Goal: Transaction & Acquisition: Purchase product/service

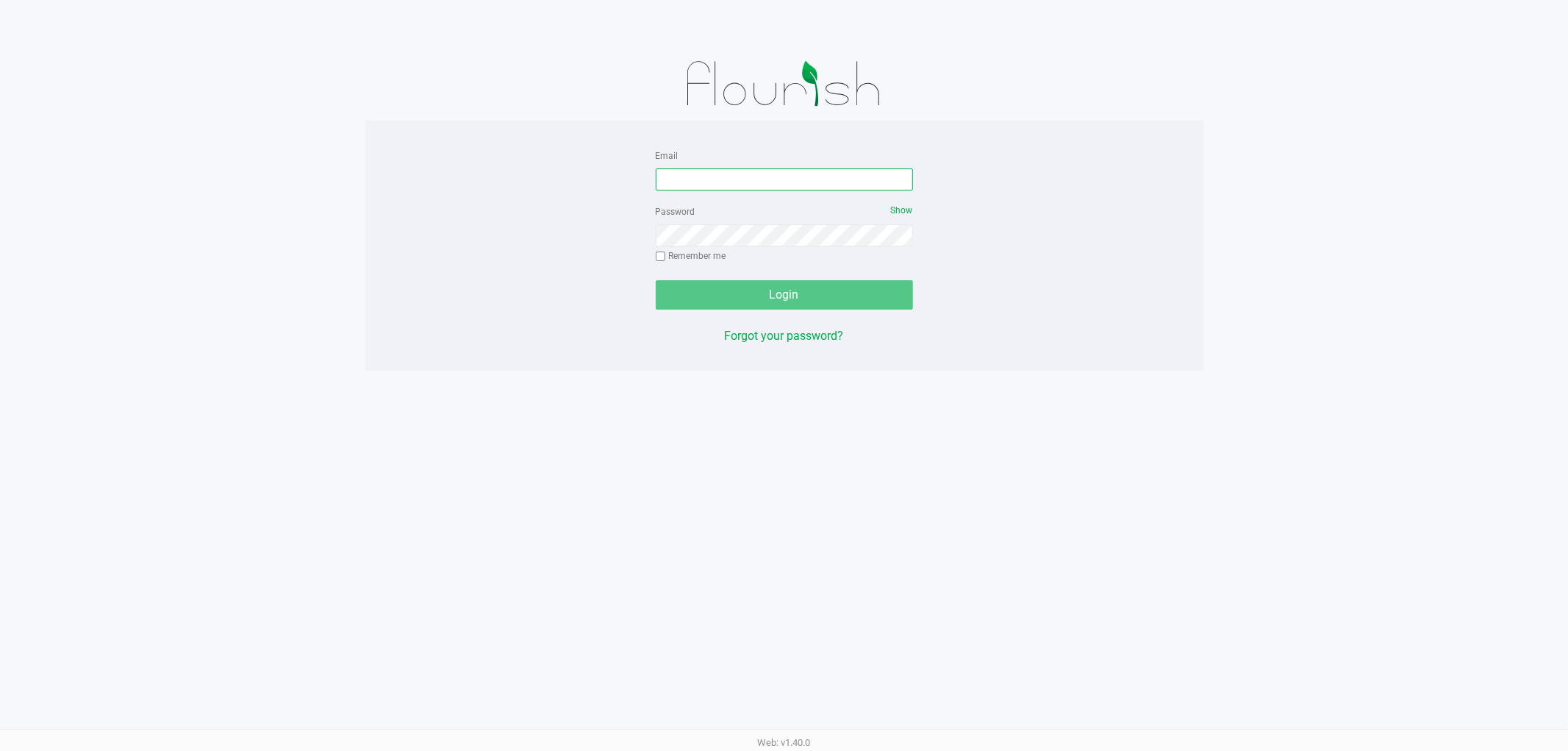
click at [825, 181] on input "Email" at bounding box center [784, 179] width 257 height 22
type input "[EMAIL_ADDRESS][DOMAIN_NAME]"
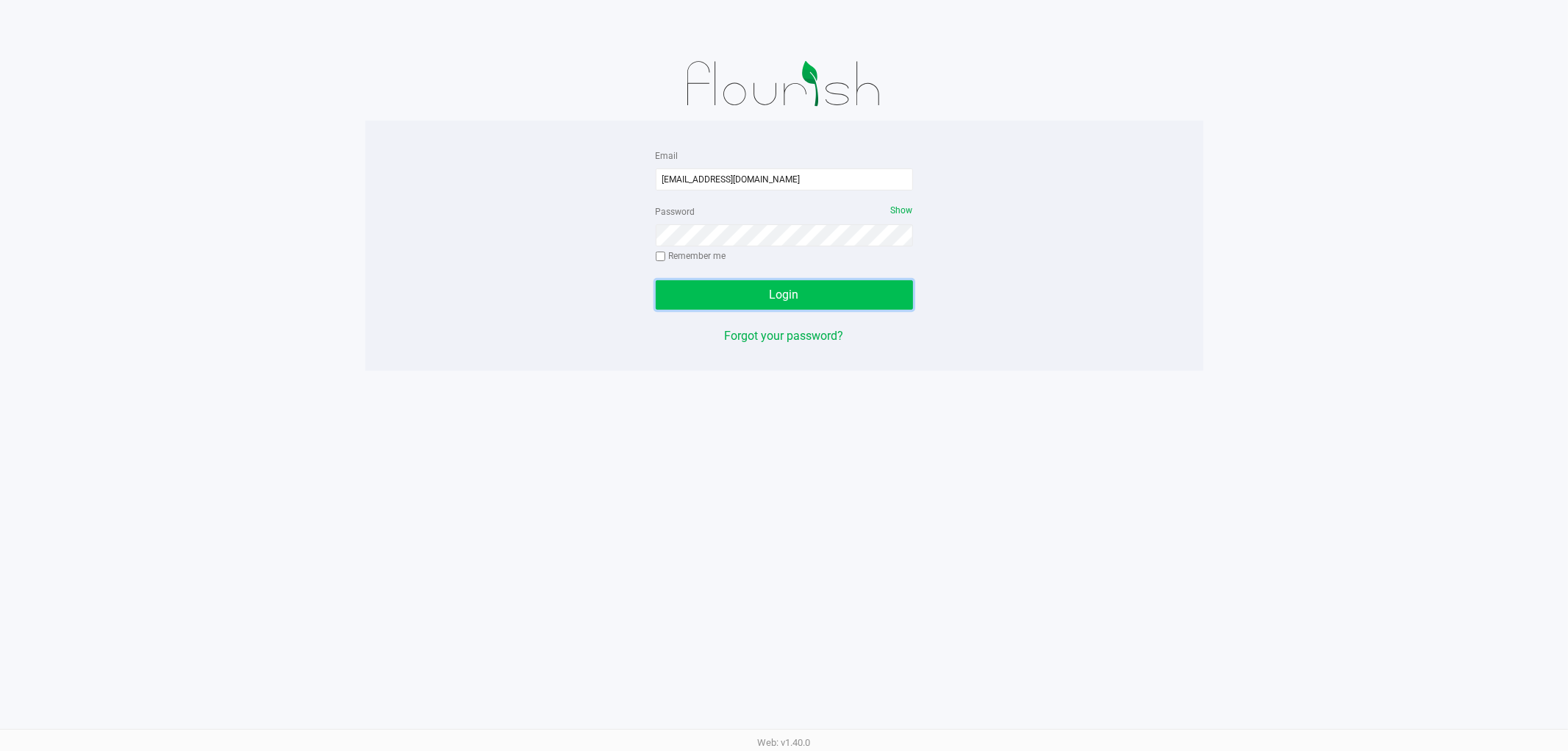
click at [849, 302] on button "Login" at bounding box center [784, 294] width 257 height 29
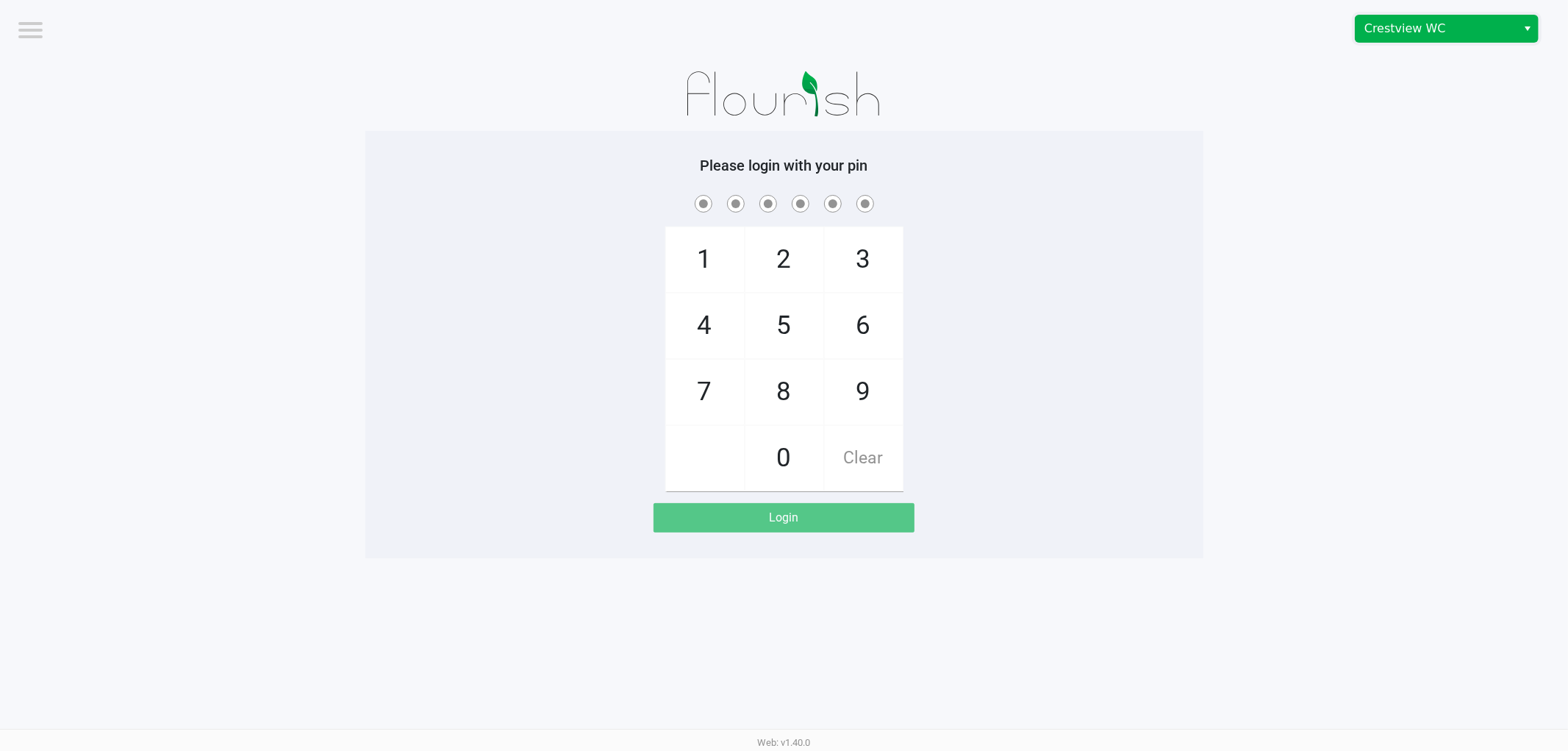
click at [1390, 32] on span "Crestview WC" at bounding box center [1436, 28] width 144 height 17
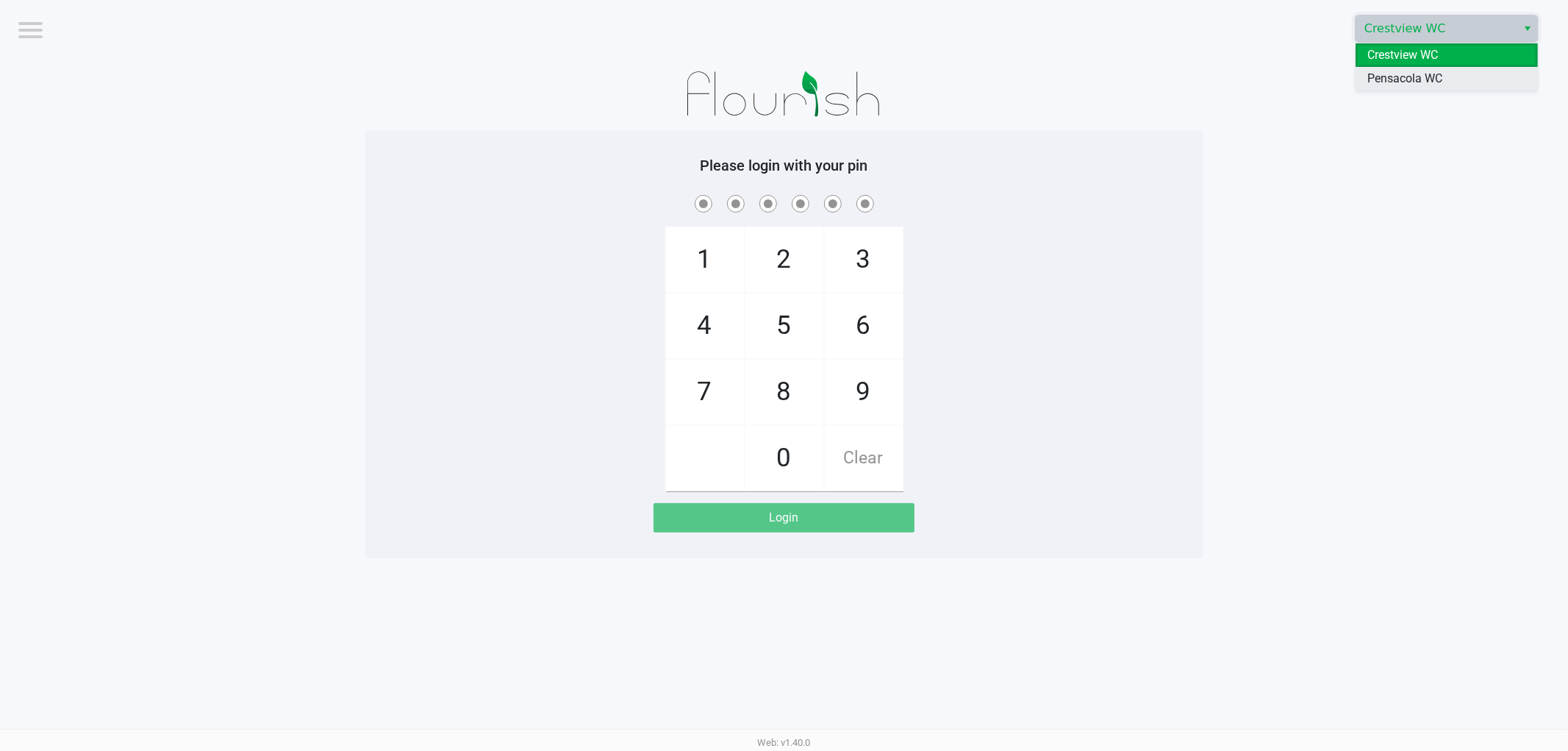
click at [1375, 87] on span "Pensacola WC" at bounding box center [1405, 78] width 75 height 17
click at [708, 262] on span "1" at bounding box center [705, 260] width 78 height 65
checkbox input "true"
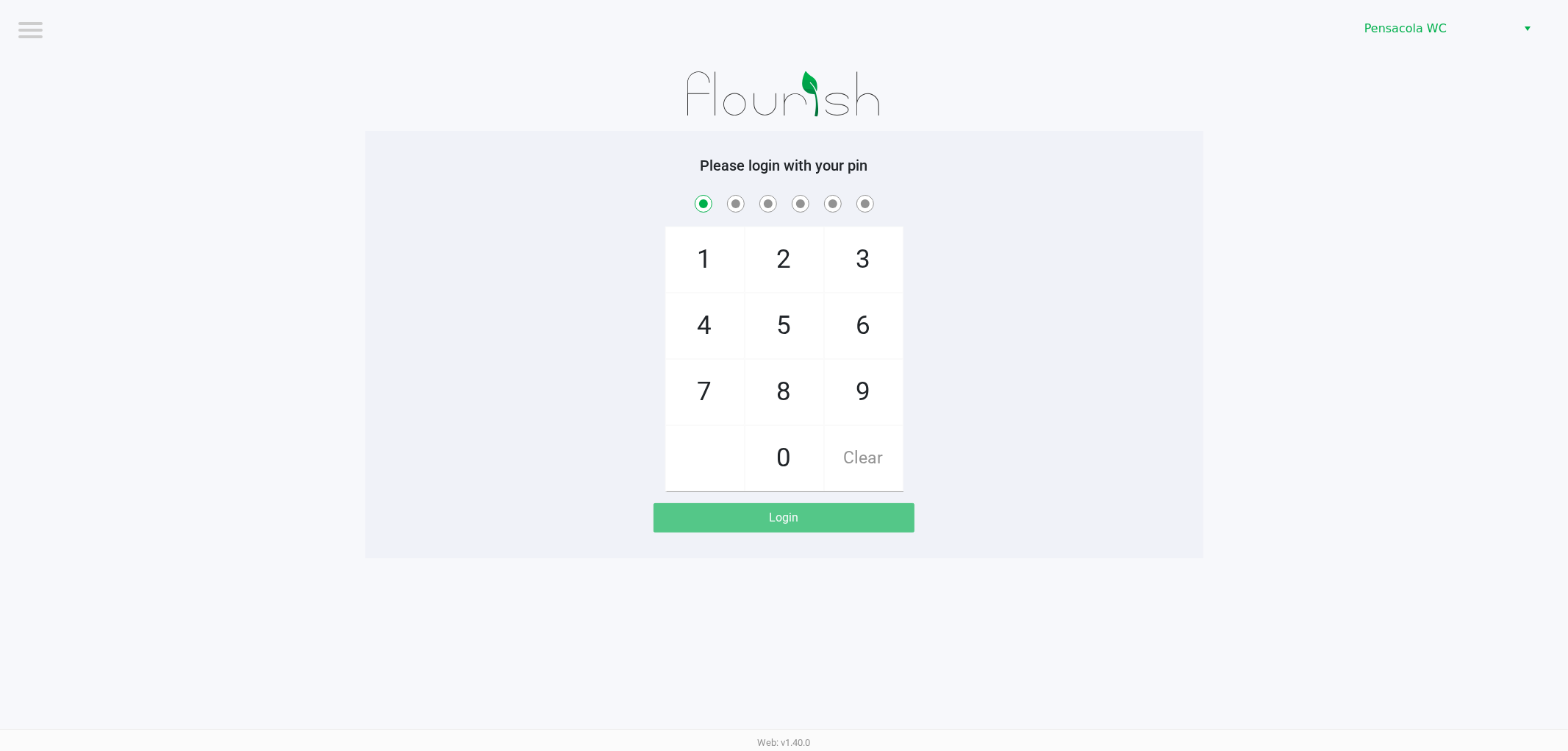
drag, startPoint x: 796, startPoint y: 360, endPoint x: 773, endPoint y: 327, distance: 40.2
click at [776, 333] on div "2 5 8 0" at bounding box center [784, 359] width 80 height 265
click at [779, 345] on span "5" at bounding box center [784, 326] width 78 height 65
checkbox input "true"
click at [788, 400] on span "8" at bounding box center [784, 392] width 78 height 65
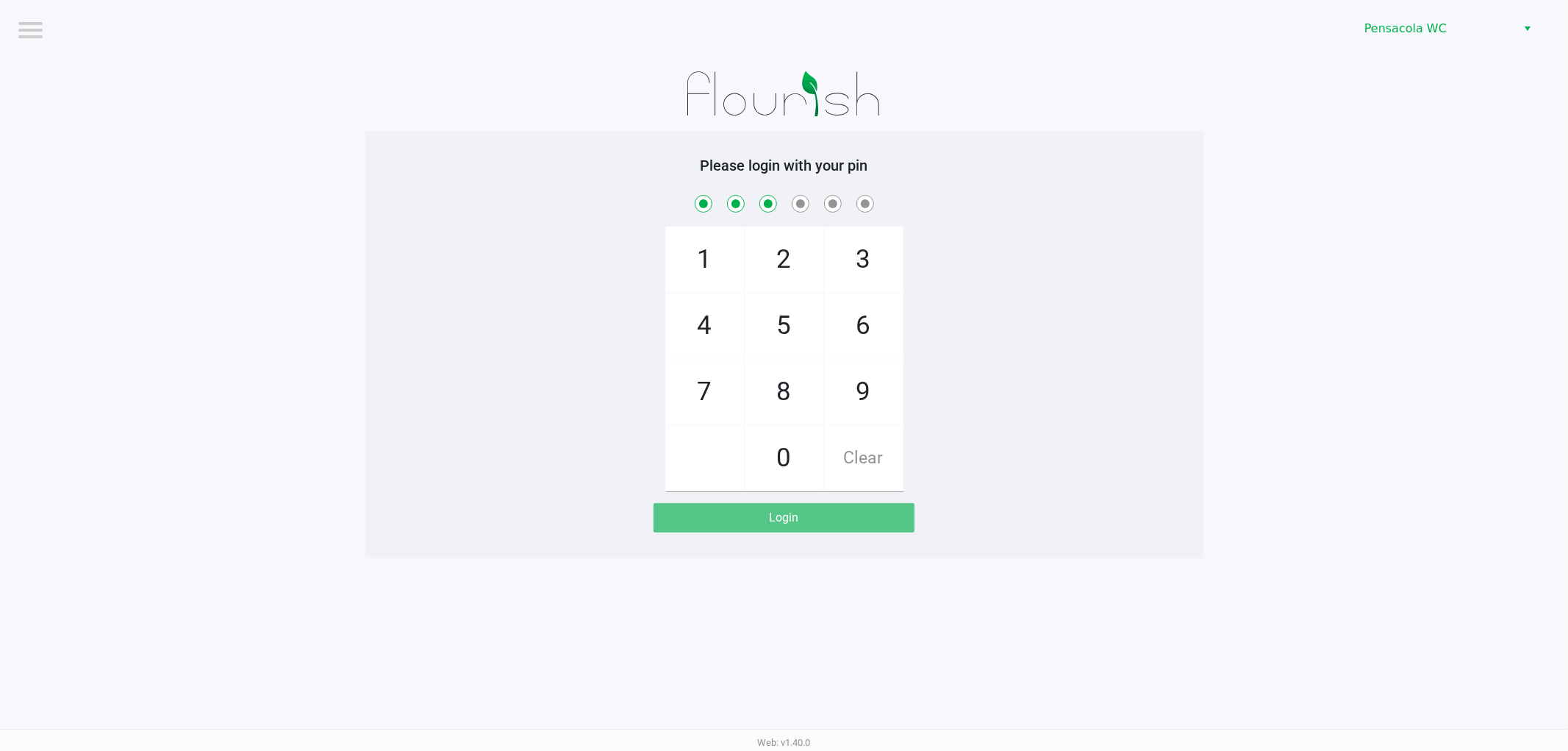
checkbox input "true"
click at [790, 331] on span "5" at bounding box center [784, 326] width 78 height 65
checkbox input "true"
click at [718, 386] on span "7" at bounding box center [705, 392] width 78 height 65
checkbox input "true"
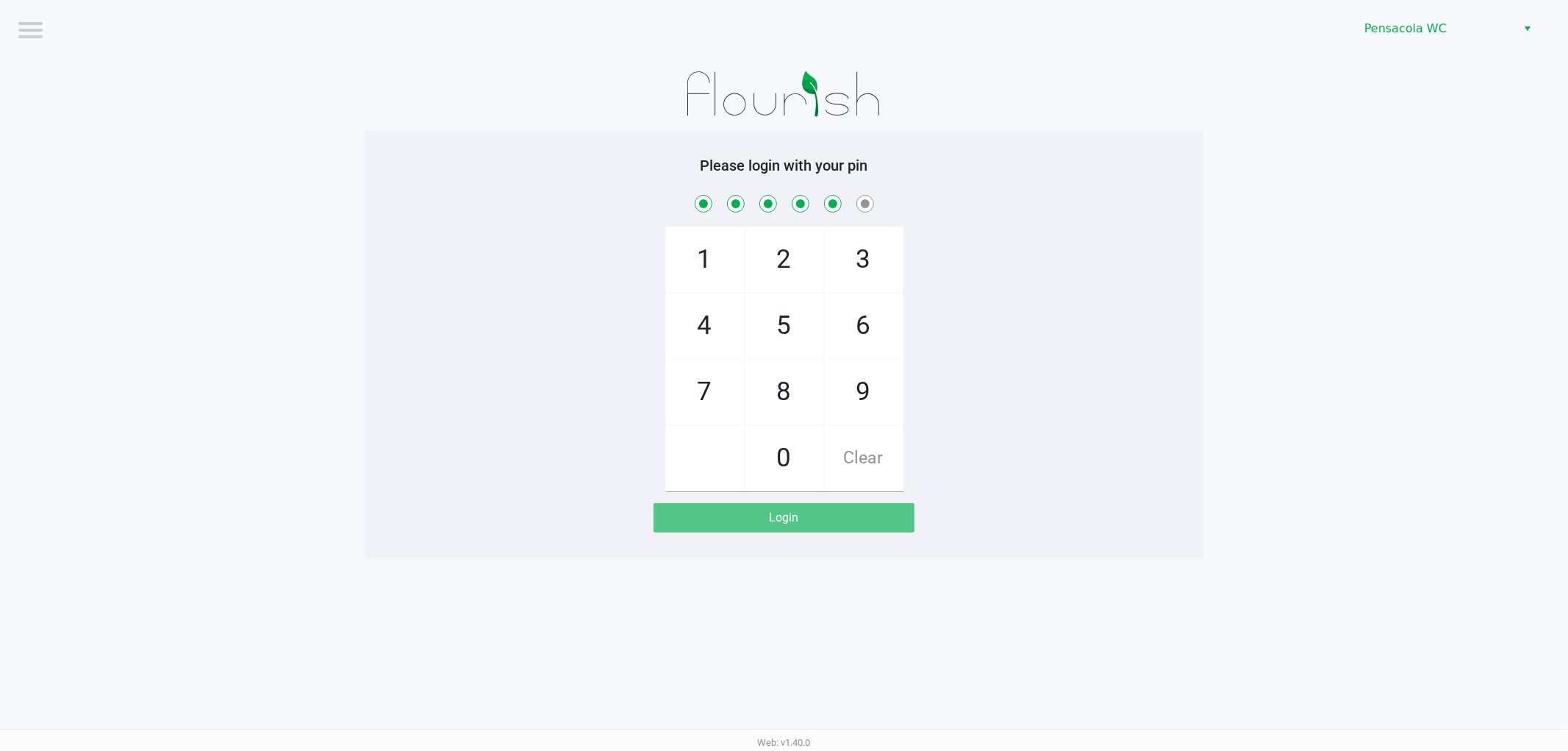
click at [718, 385] on span "7" at bounding box center [705, 392] width 78 height 65
checkbox input "true"
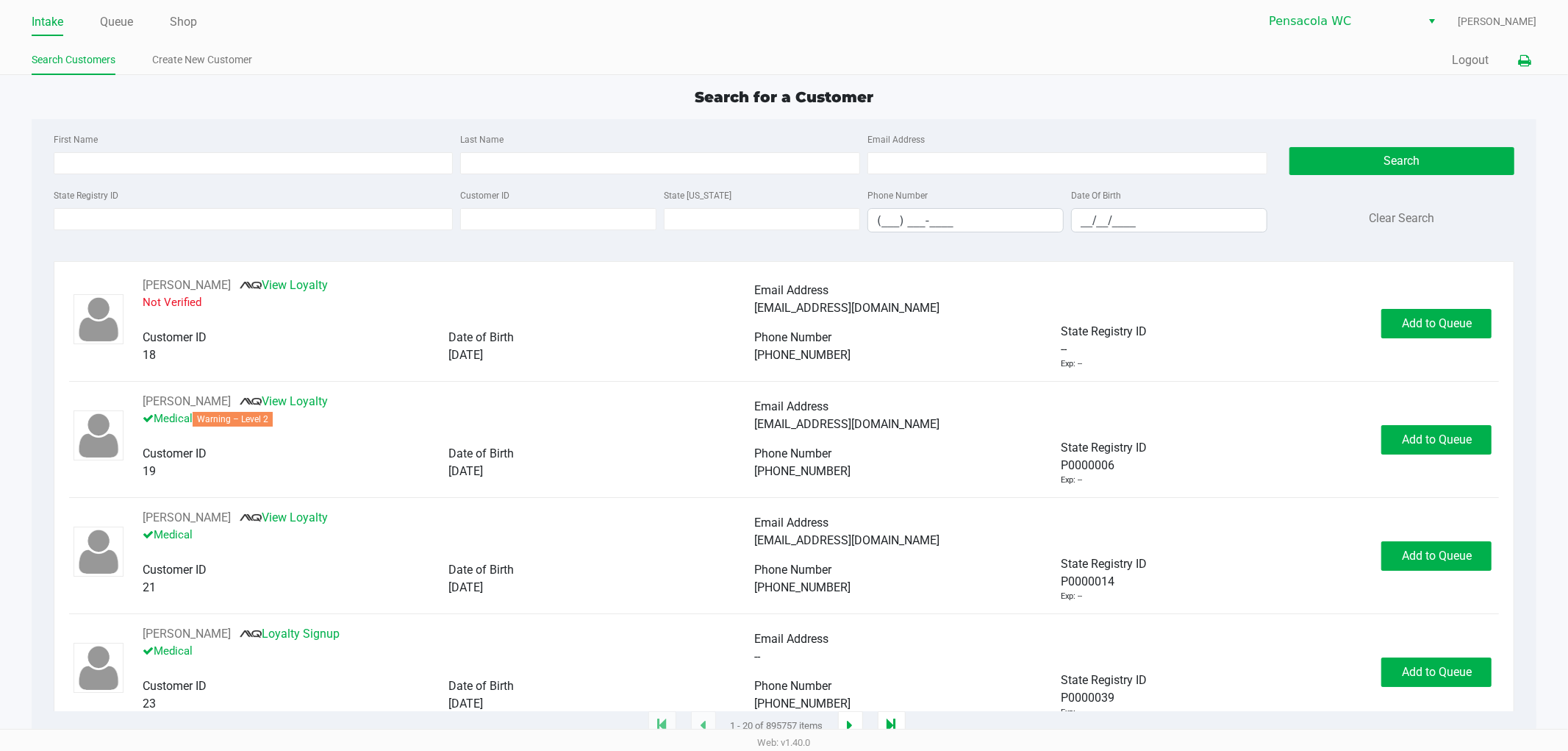
click at [1527, 59] on icon at bounding box center [1524, 61] width 13 height 11
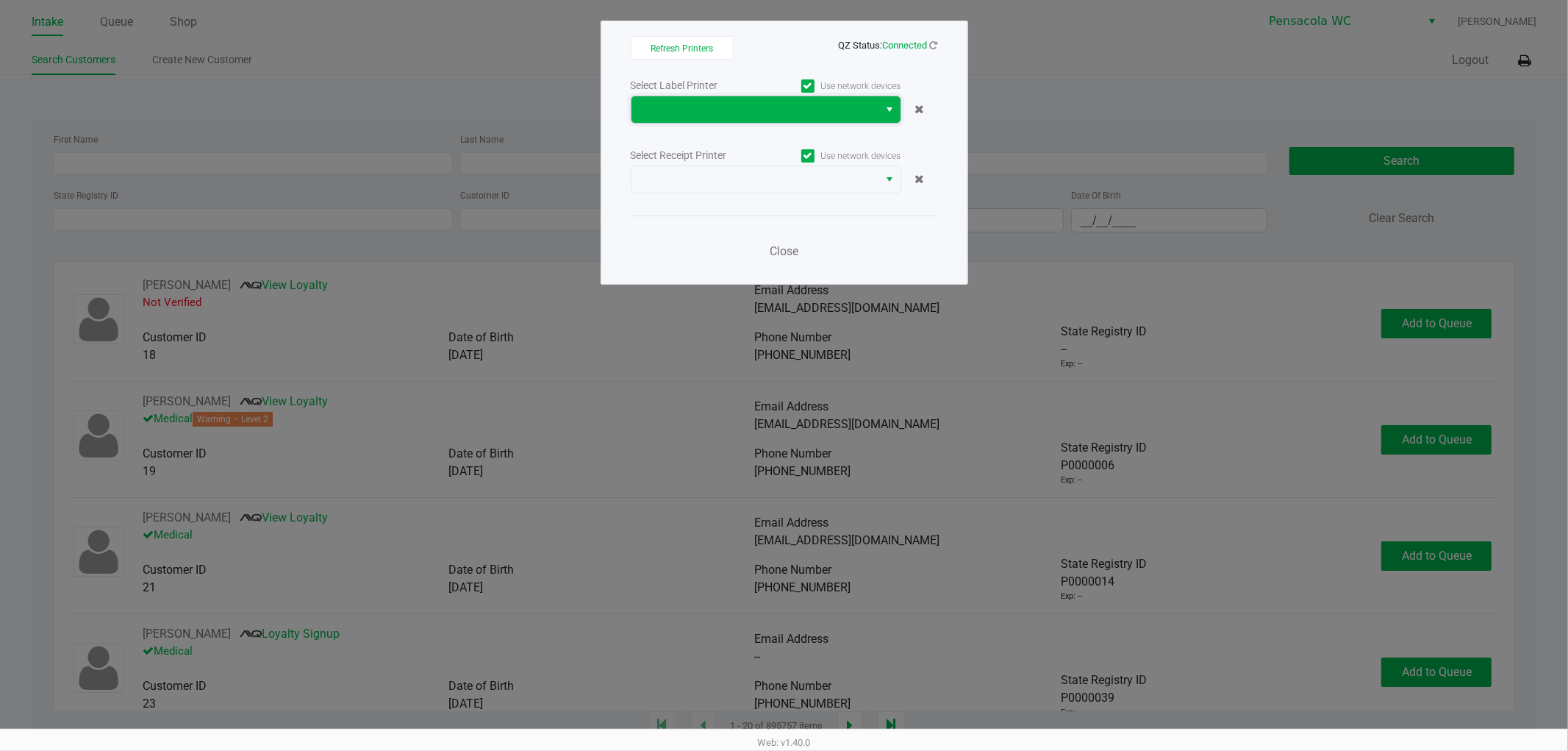
click at [766, 102] on span at bounding box center [755, 109] width 230 height 17
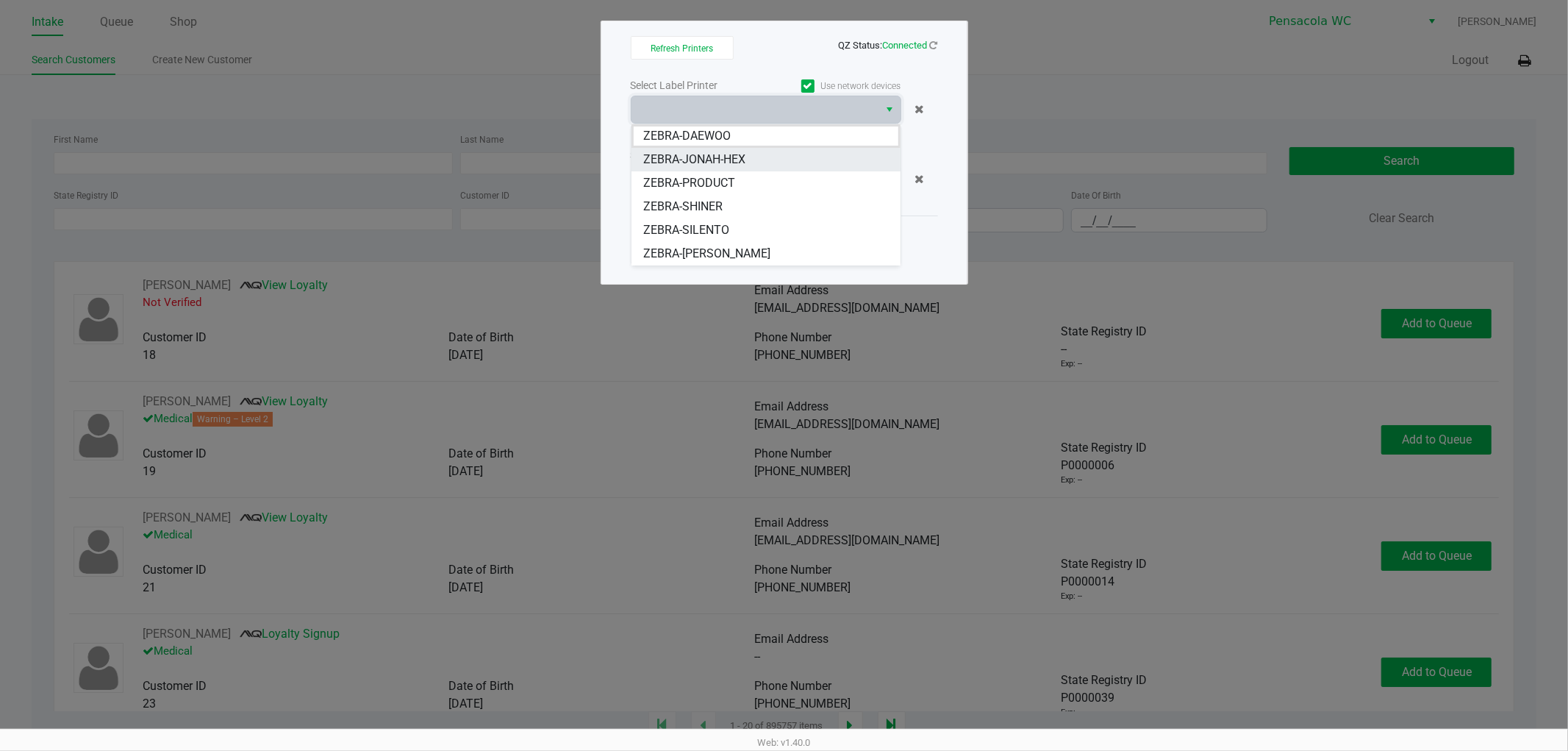
click at [723, 162] on span "ZEBRA-JONAH-HEX" at bounding box center [694, 159] width 102 height 17
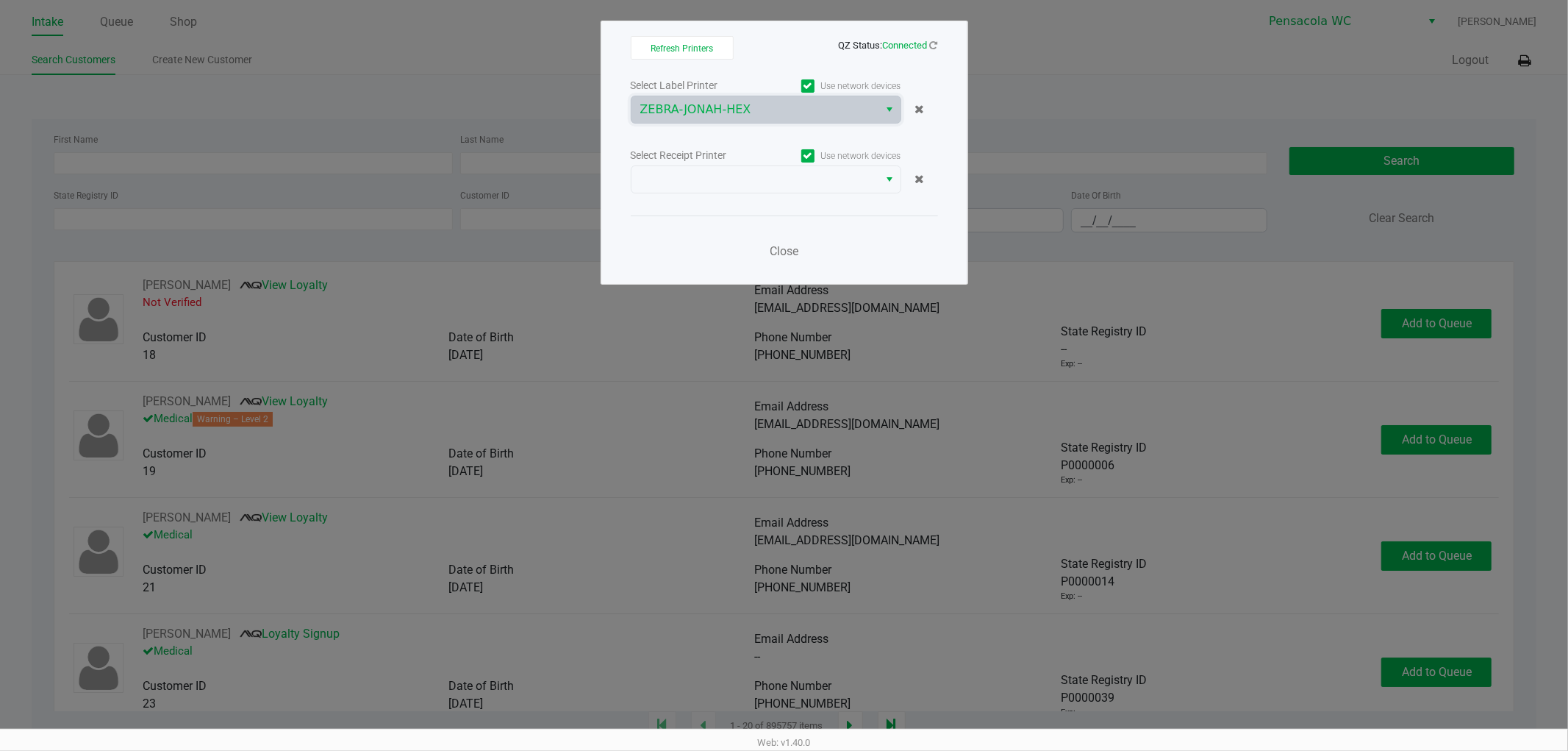
click at [723, 162] on div "Select Receipt Printer" at bounding box center [699, 155] width 135 height 16
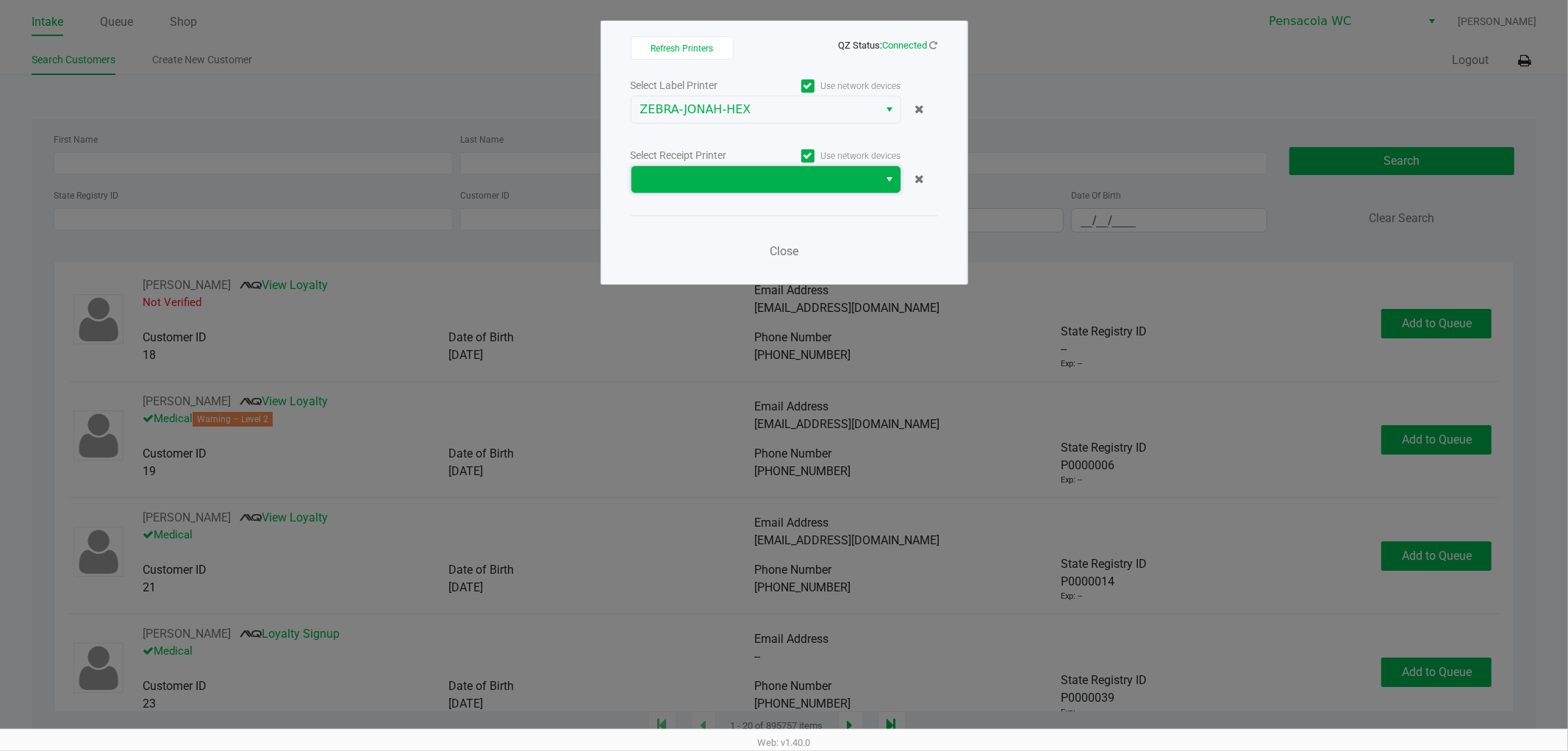
click at [726, 172] on span at bounding box center [755, 179] width 230 height 17
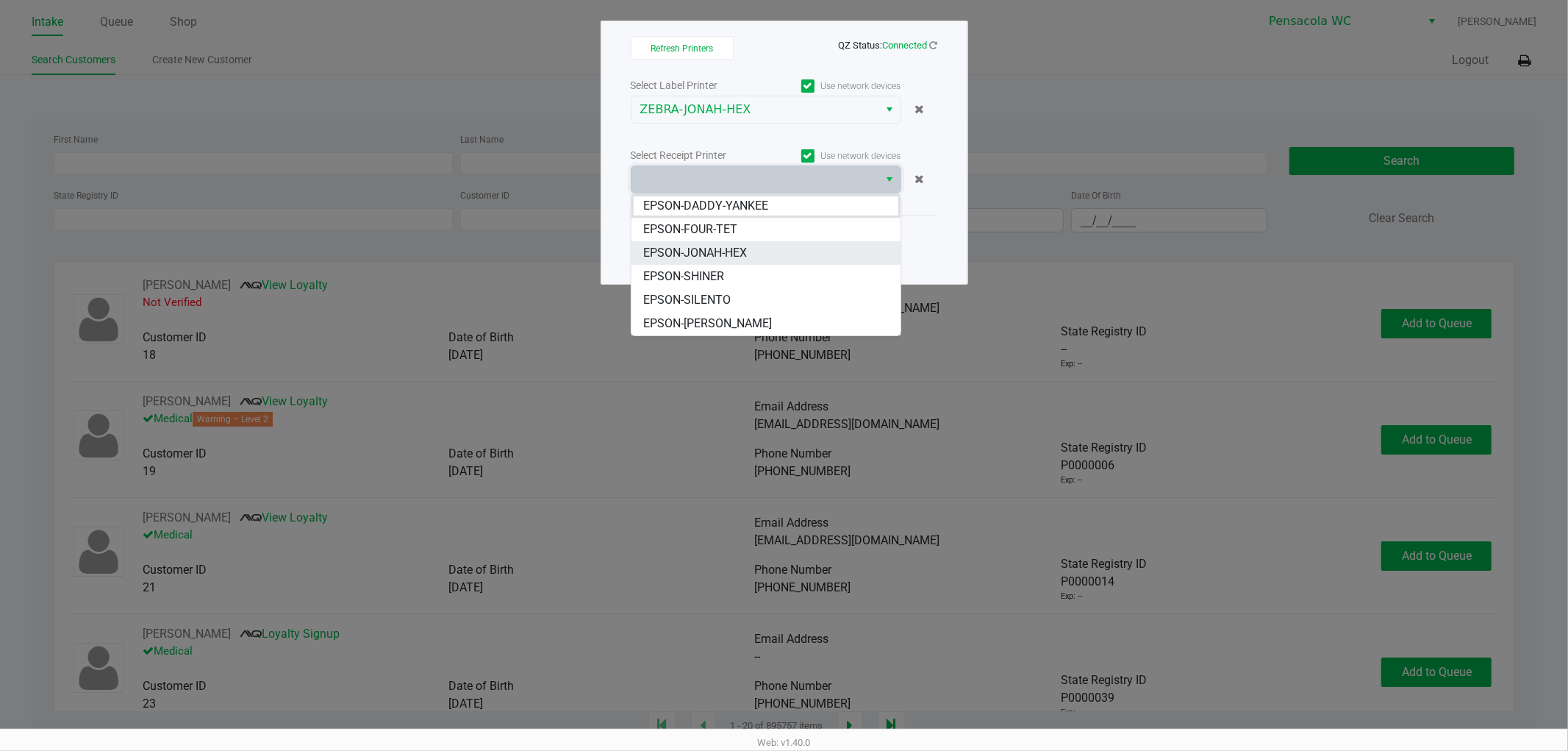
click at [750, 251] on li "EPSON-JONAH-HEX" at bounding box center [766, 253] width 269 height 23
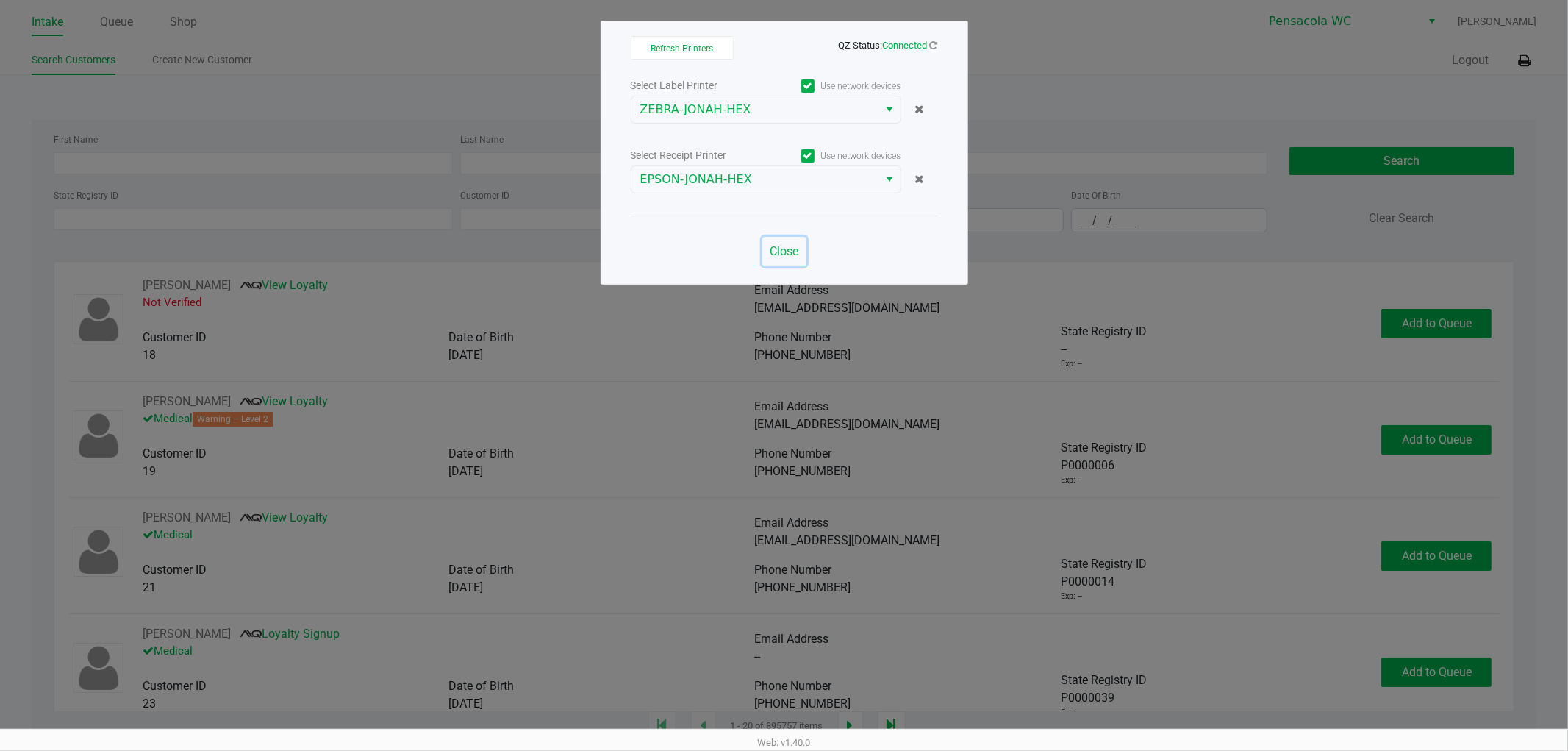
click at [787, 247] on span "Close" at bounding box center [784, 251] width 29 height 14
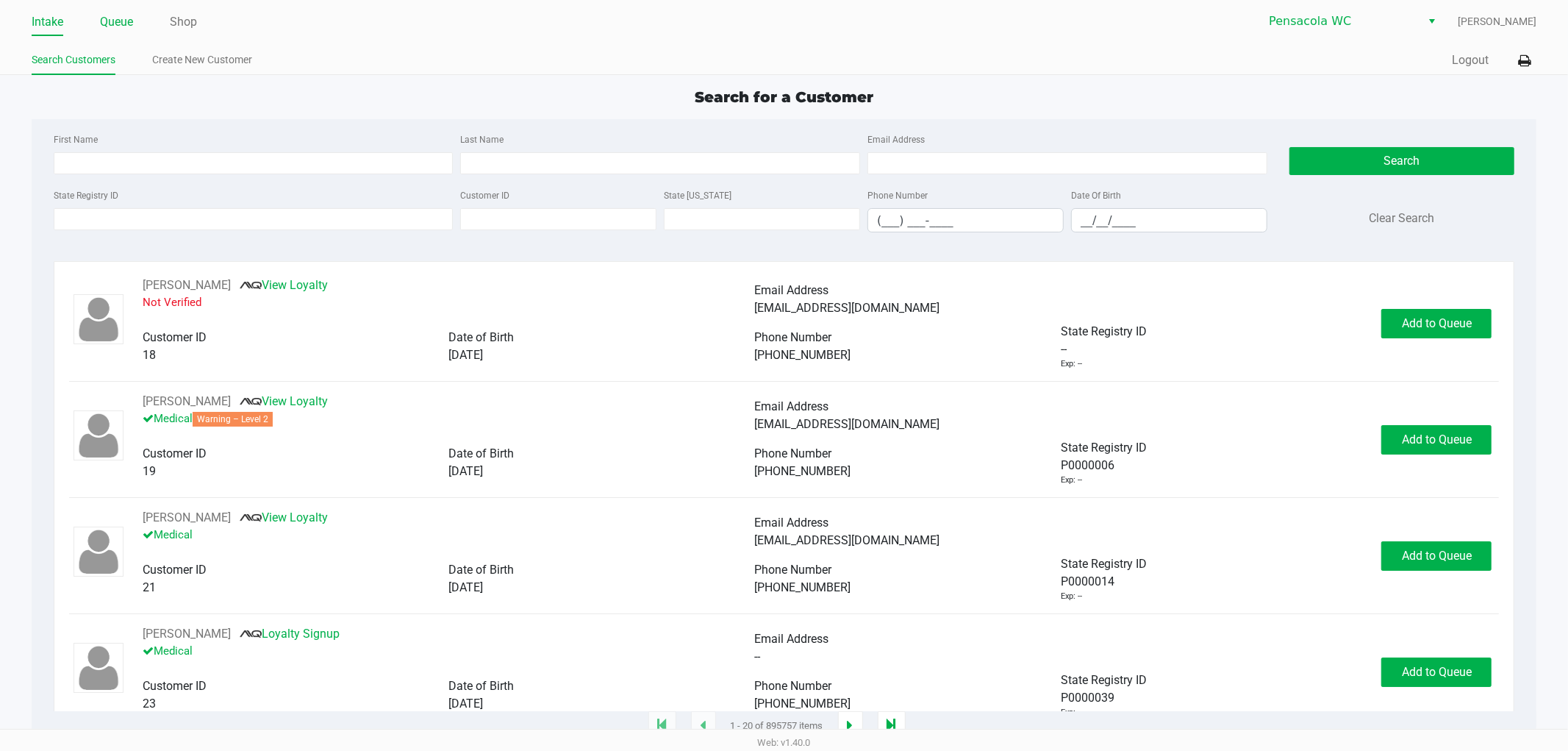
click at [128, 22] on link "Queue" at bounding box center [117, 22] width 33 height 20
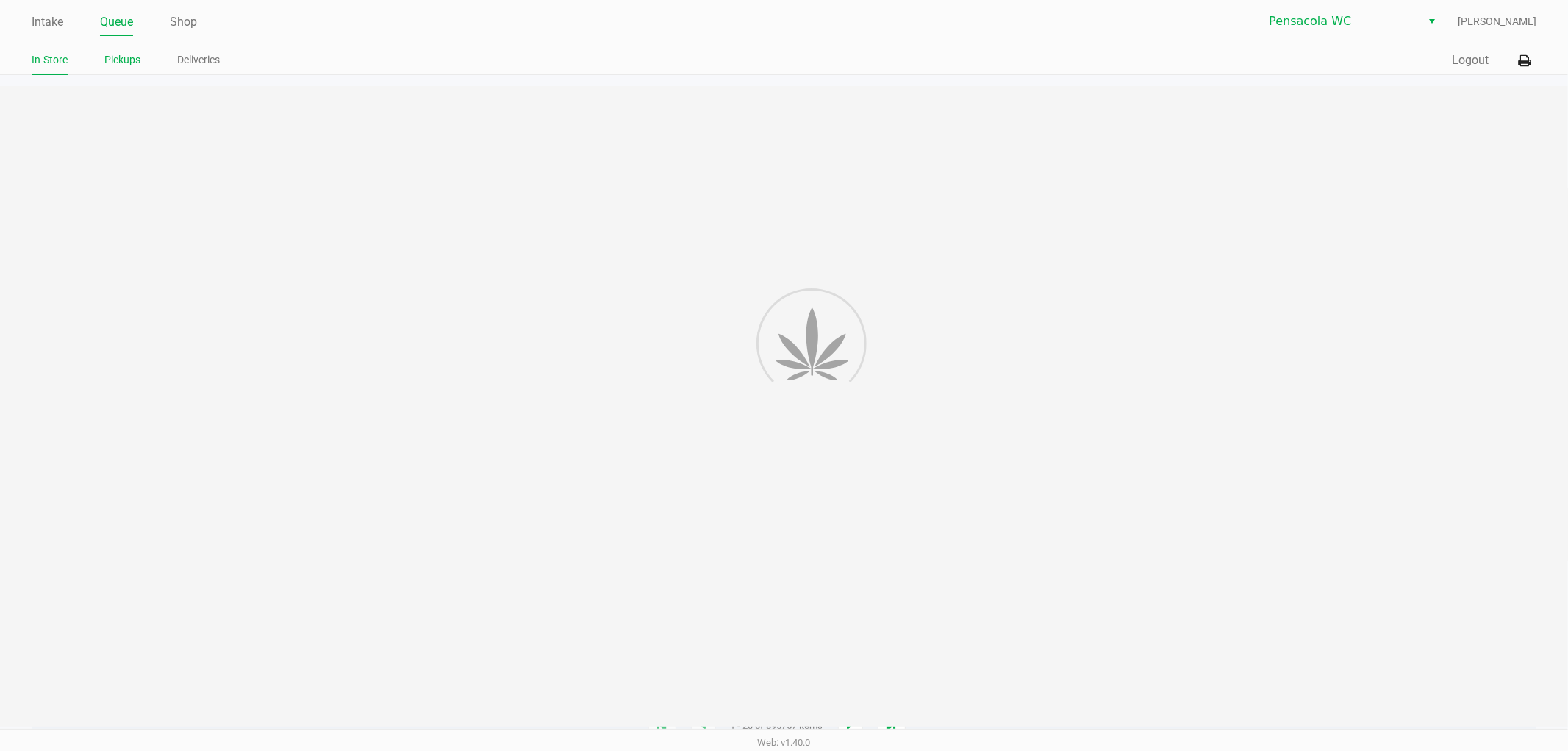
click at [109, 55] on link "Pickups" at bounding box center [123, 59] width 36 height 18
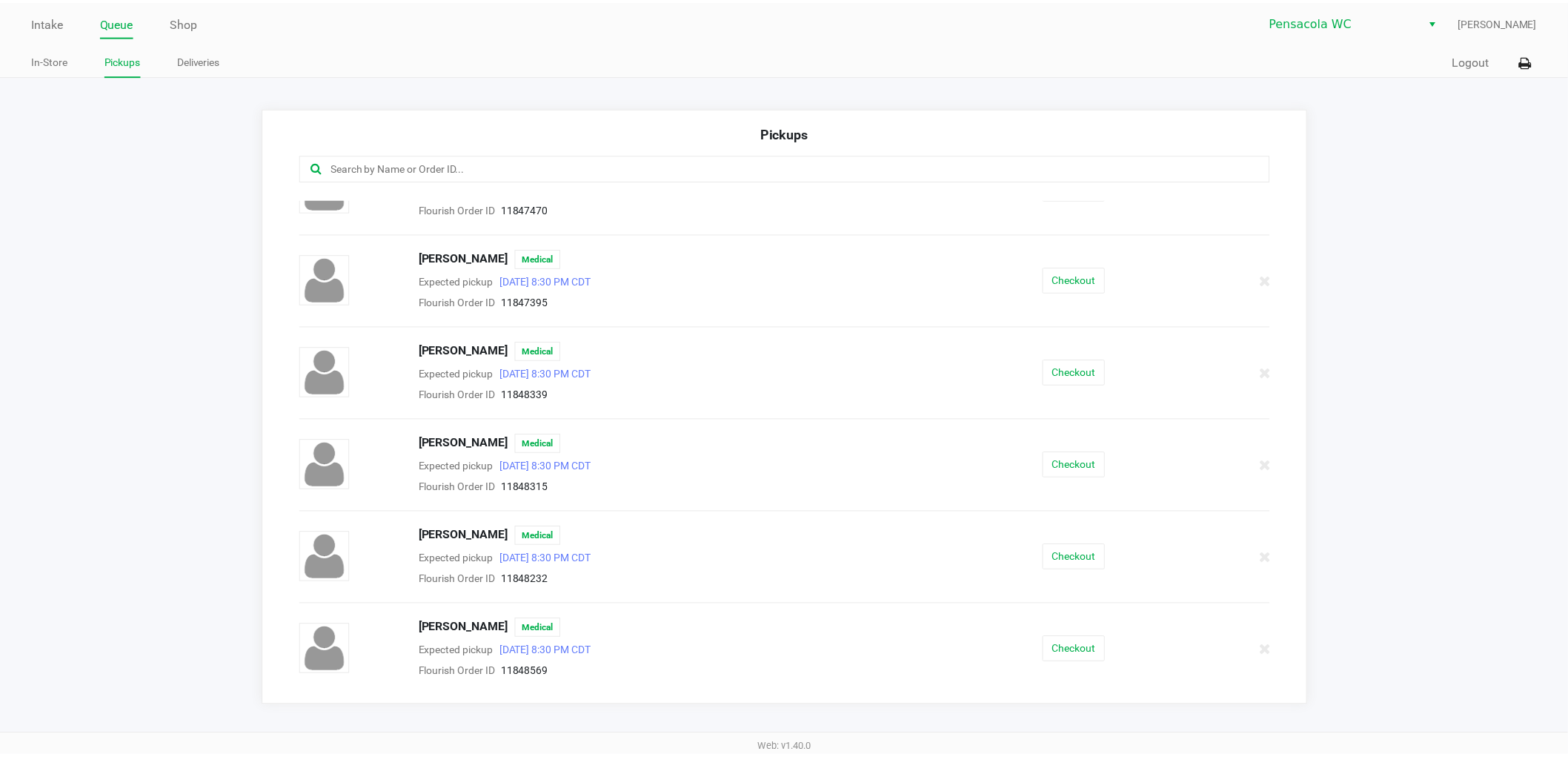
scroll to position [82, 0]
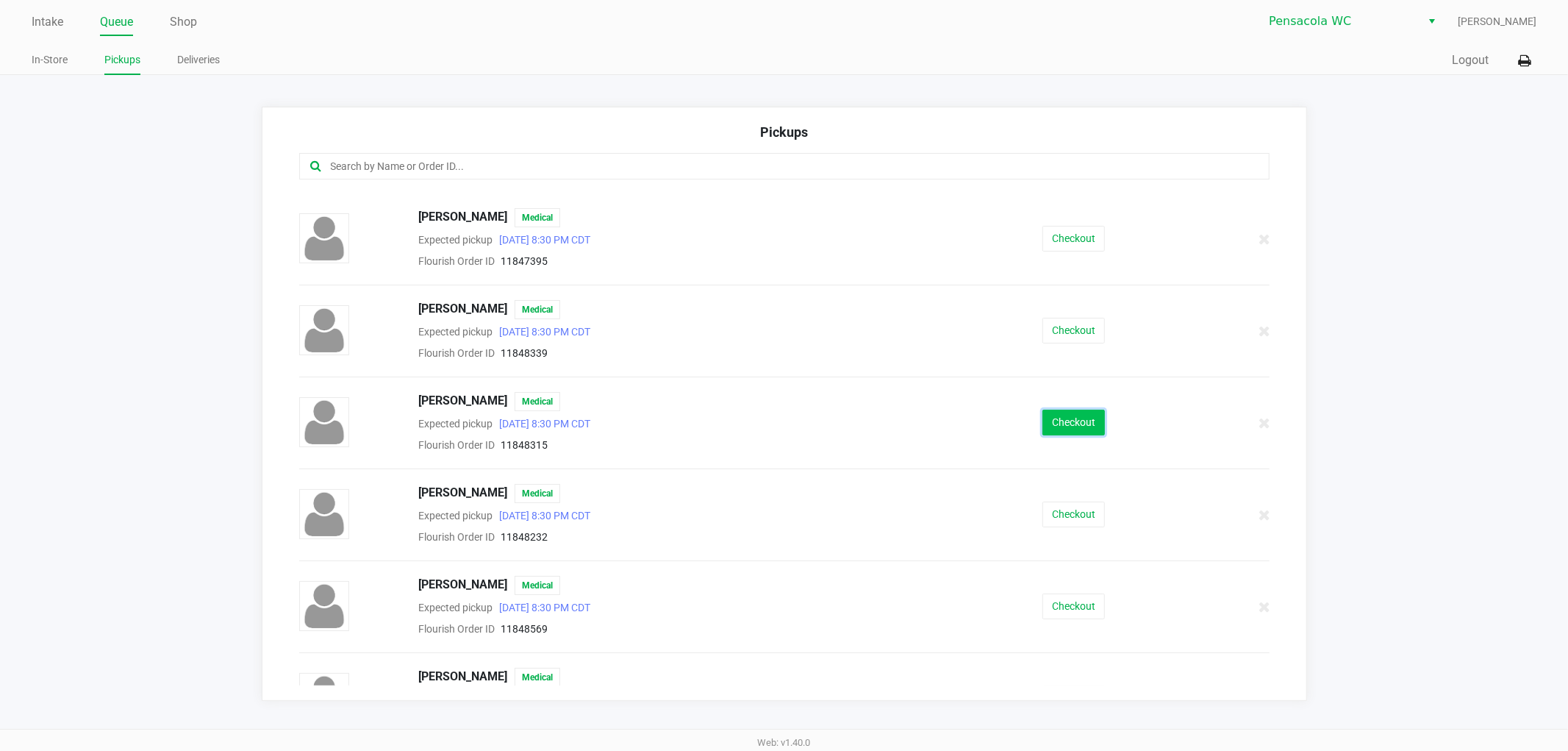
click at [1044, 419] on button "Checkout" at bounding box center [1073, 422] width 62 height 26
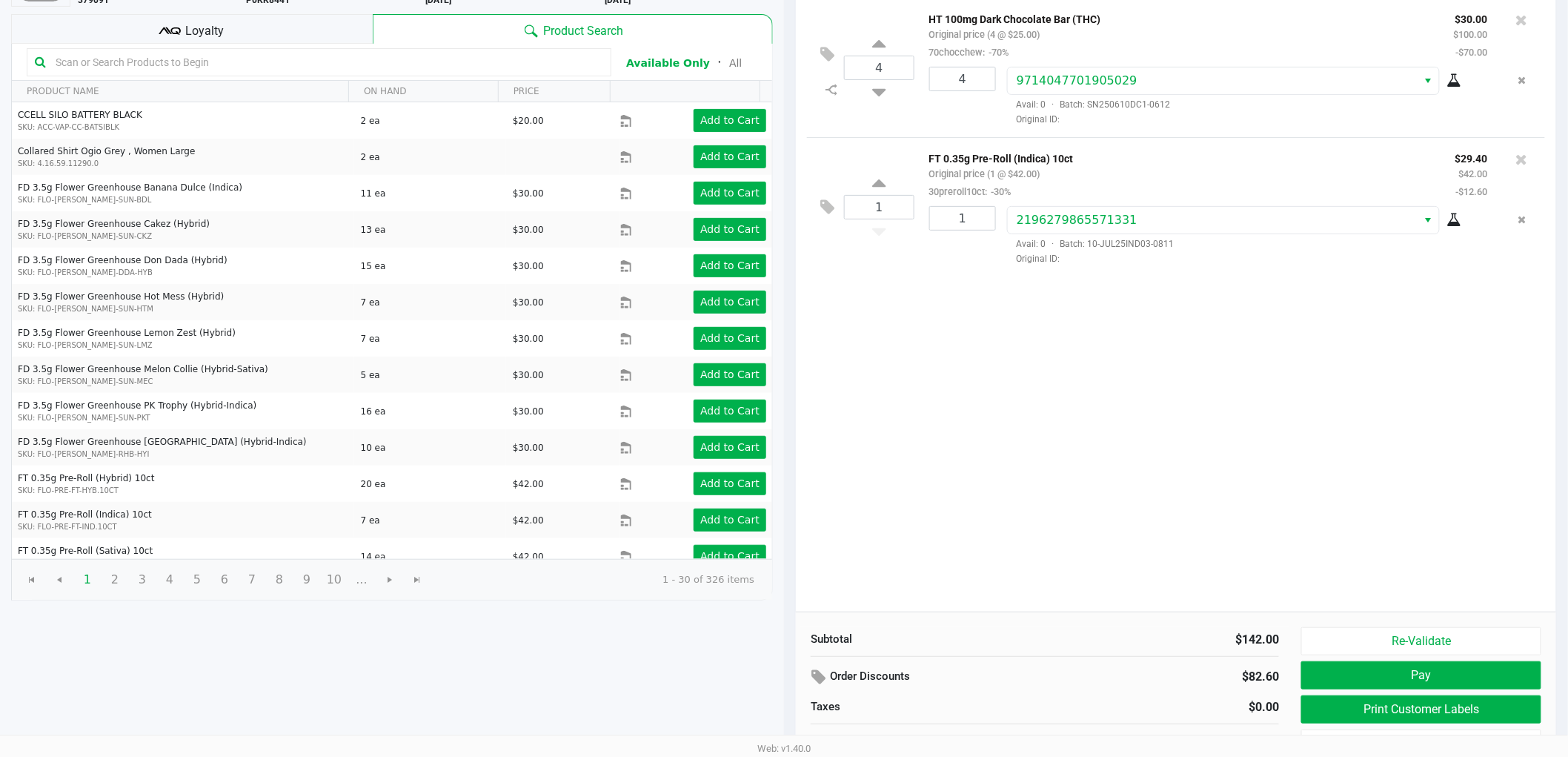
scroll to position [152, 0]
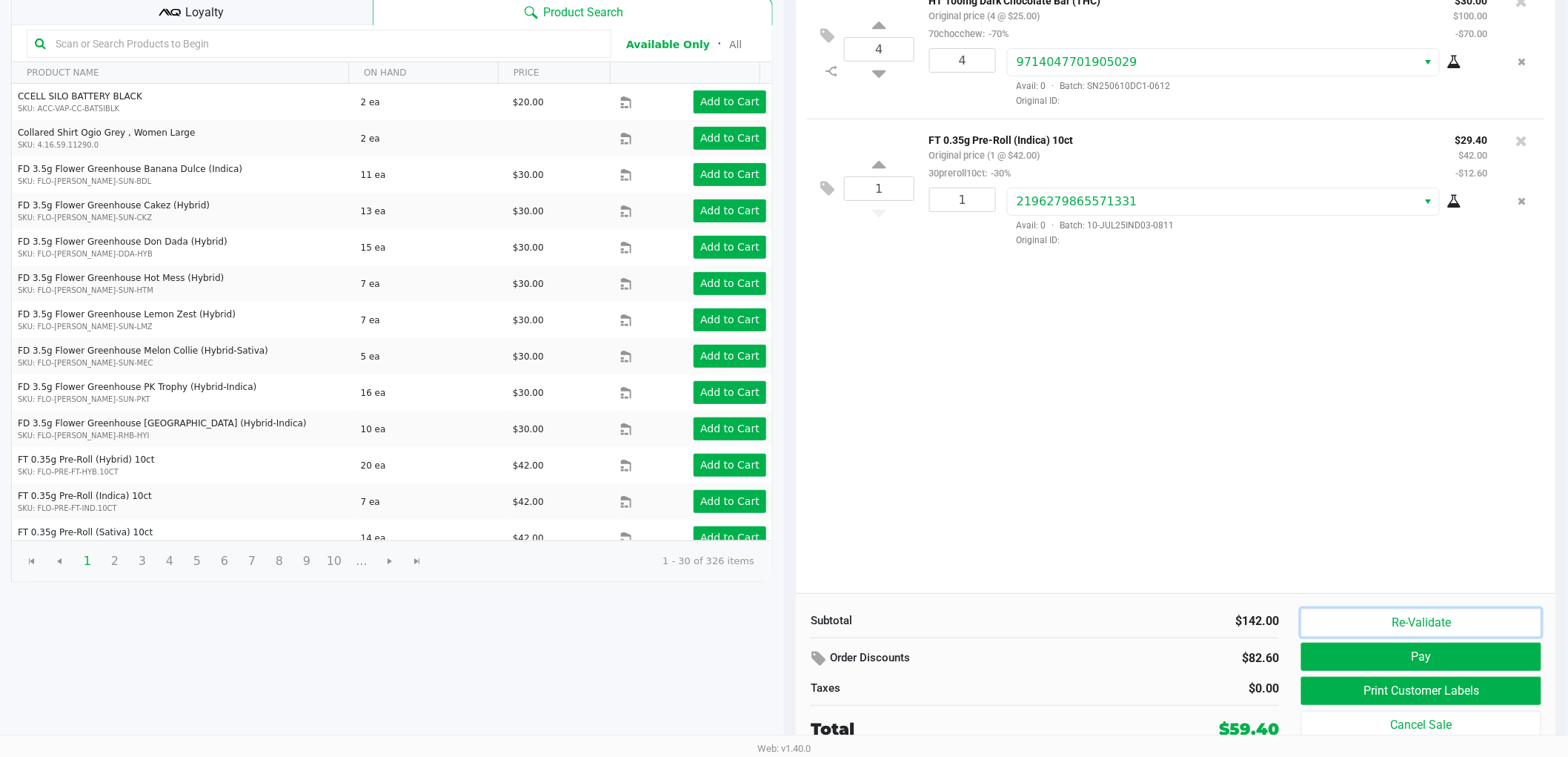
click at [1427, 621] on button "Re-Validate" at bounding box center [1421, 622] width 240 height 28
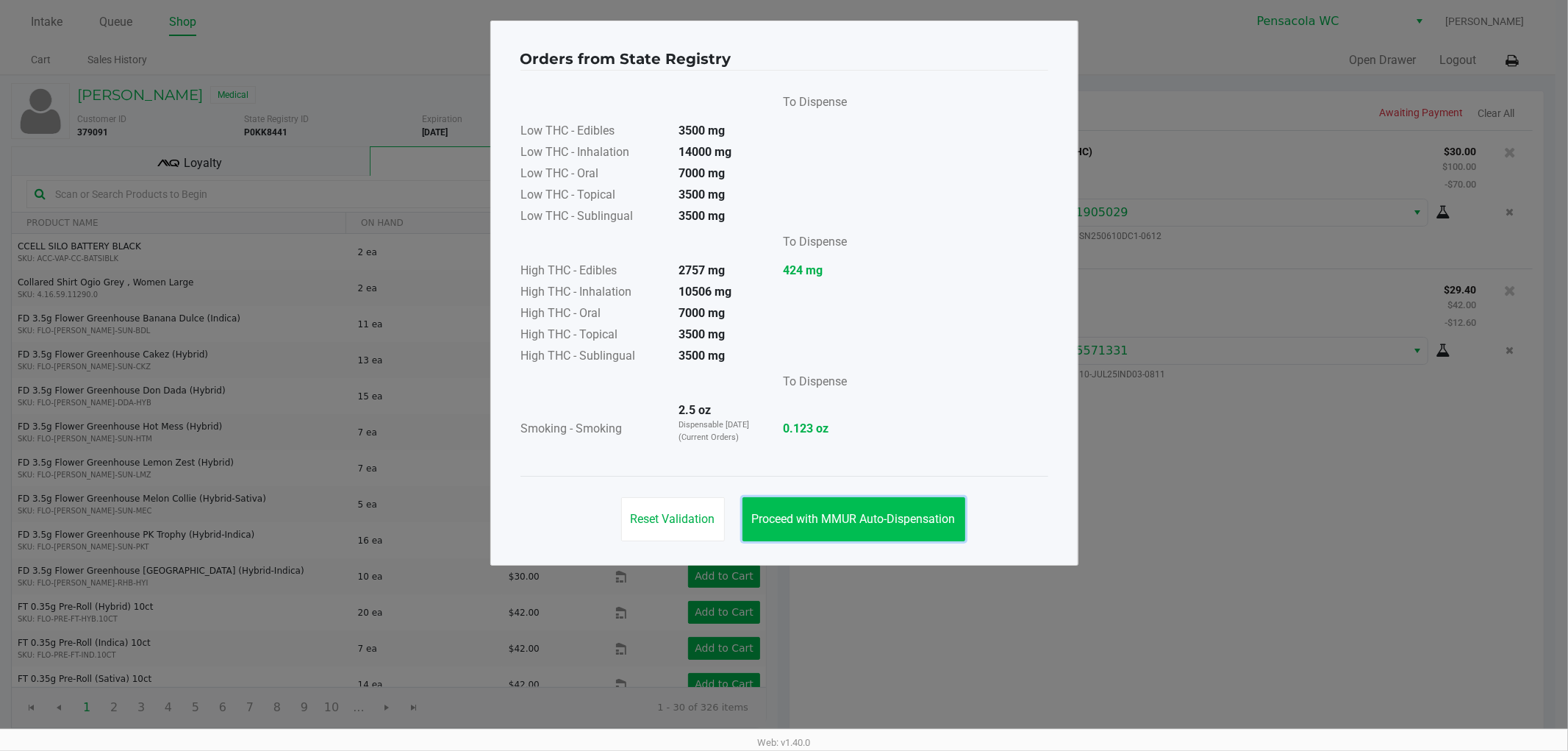
click at [914, 521] on span "Proceed with MMUR Auto-Dispensation" at bounding box center [854, 518] width 204 height 14
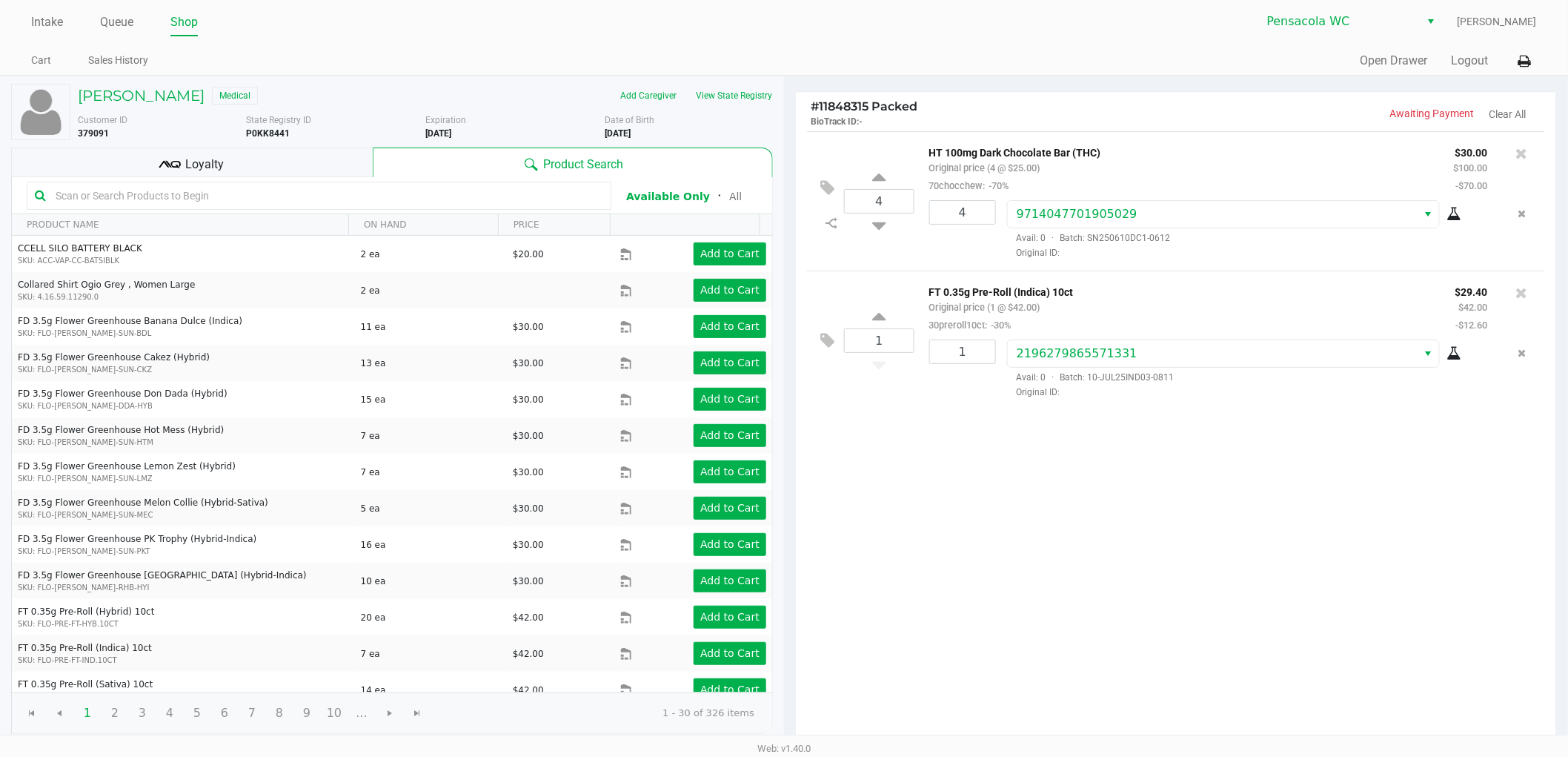
scroll to position [152, 0]
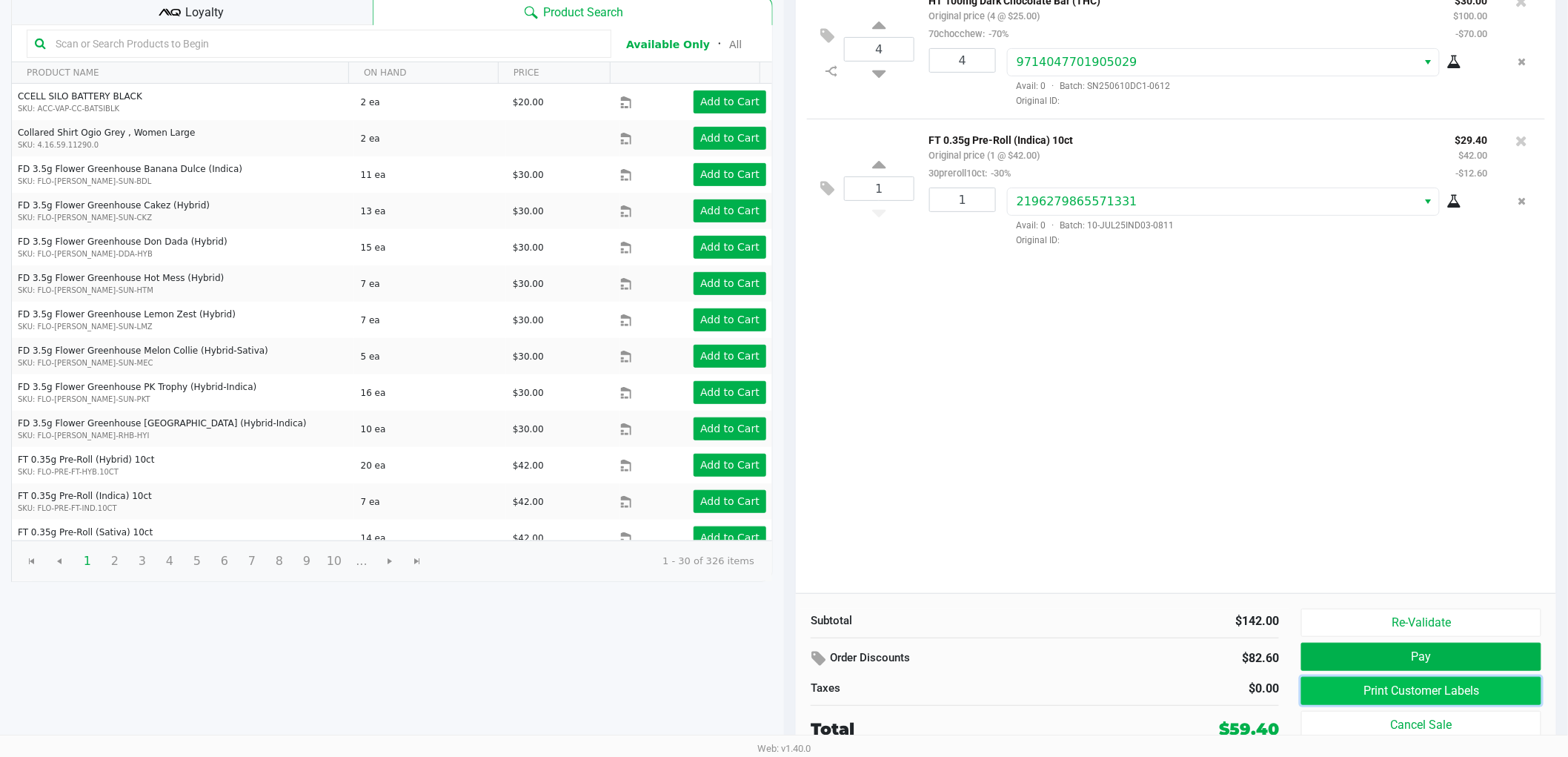
click at [1436, 680] on button "Print Customer Labels" at bounding box center [1421, 690] width 240 height 28
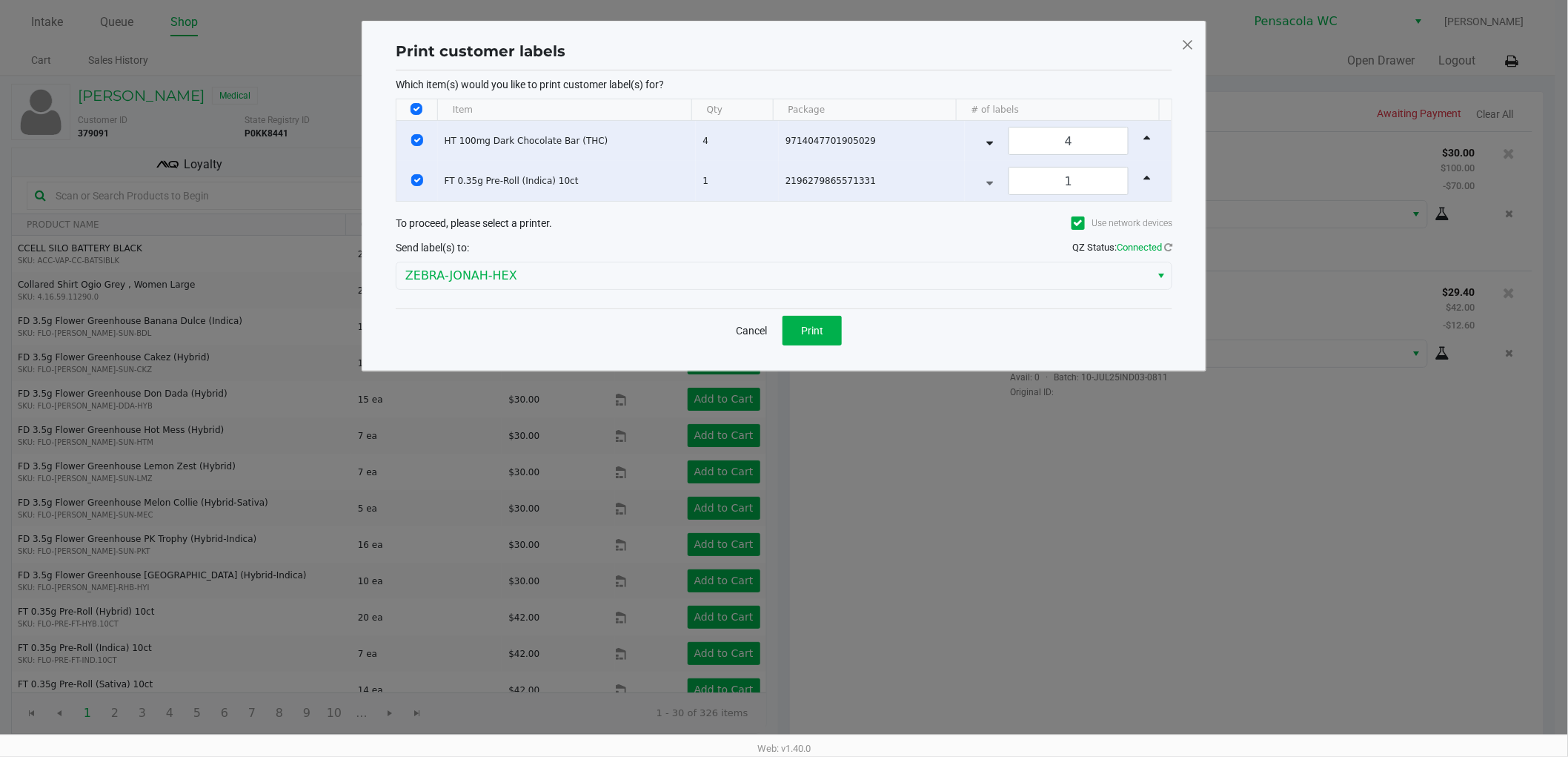
scroll to position [0, 0]
click at [852, 334] on div "Cancel Print" at bounding box center [791, 331] width 776 height 44
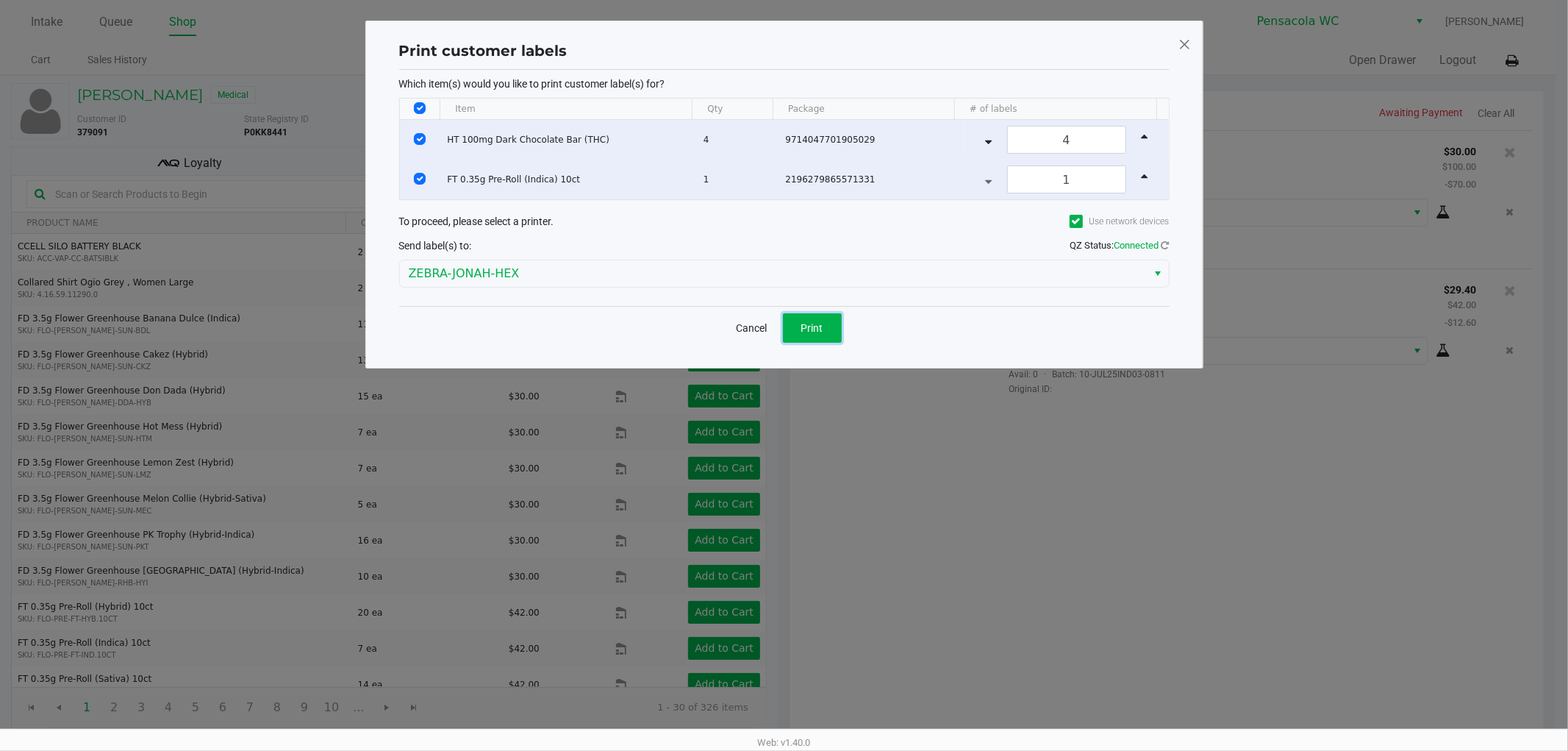
click at [828, 315] on button "Print" at bounding box center [812, 327] width 59 height 29
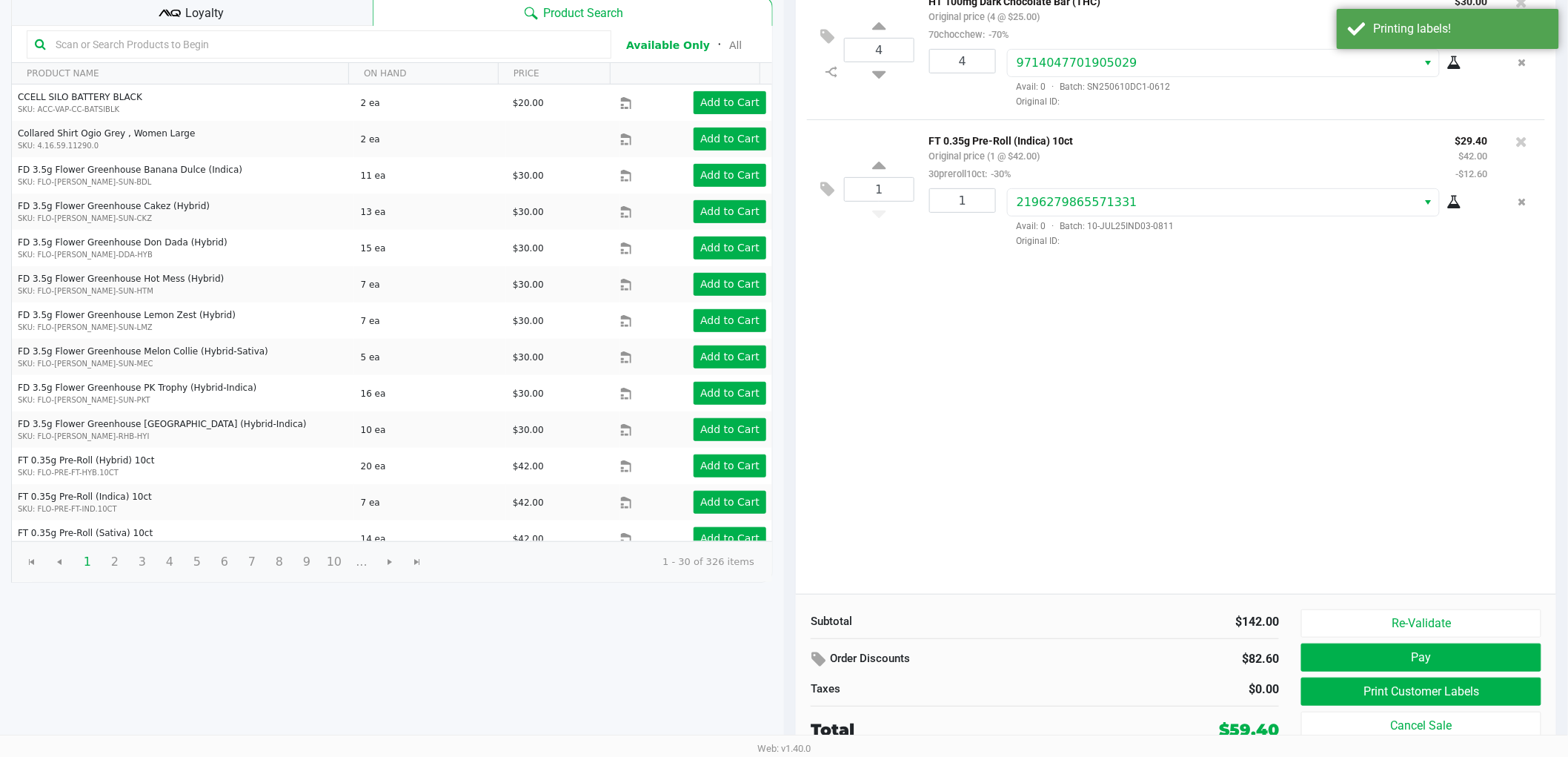
scroll to position [152, 0]
click at [1425, 658] on button "Pay" at bounding box center [1421, 656] width 240 height 28
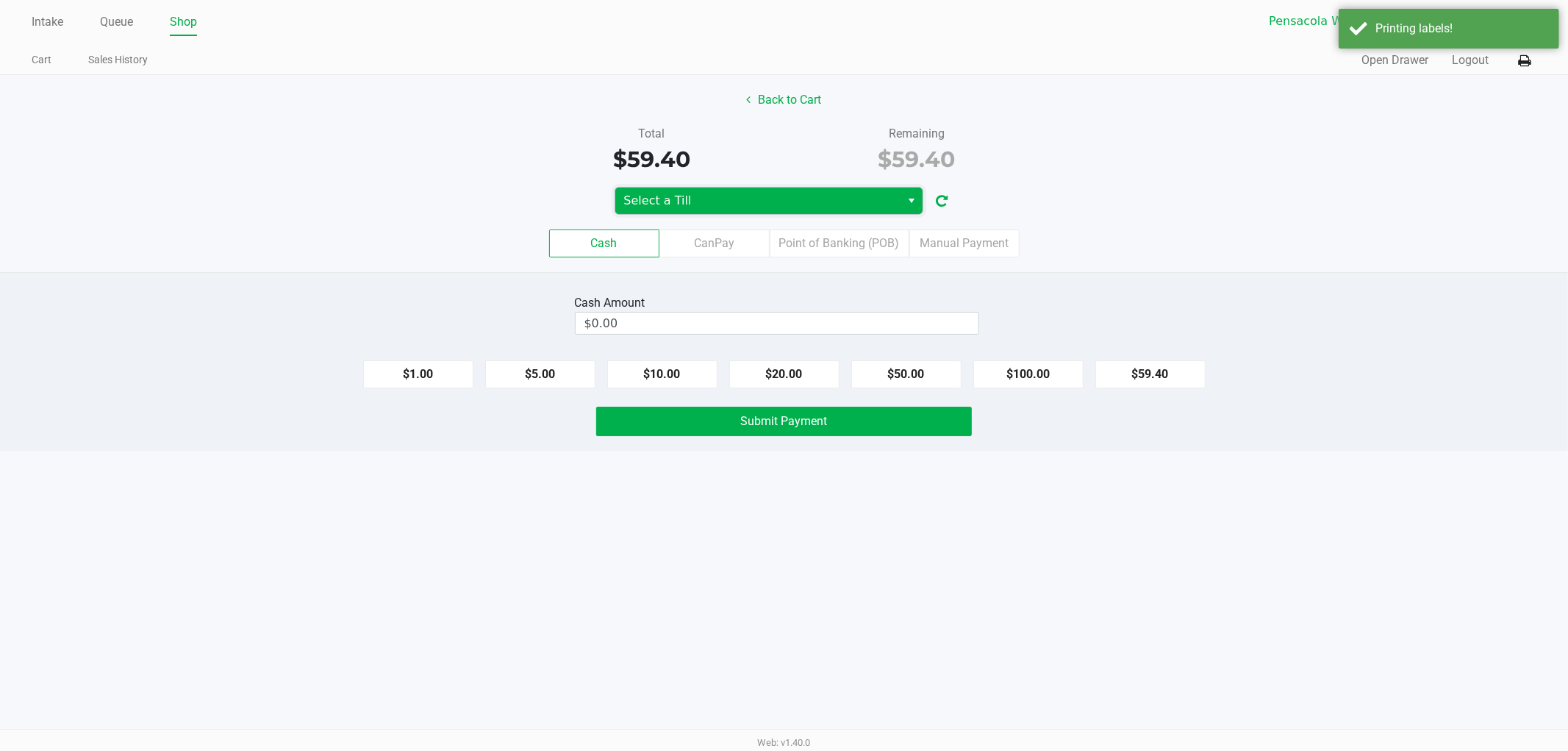
click at [833, 196] on span "Select a Till" at bounding box center [758, 200] width 268 height 17
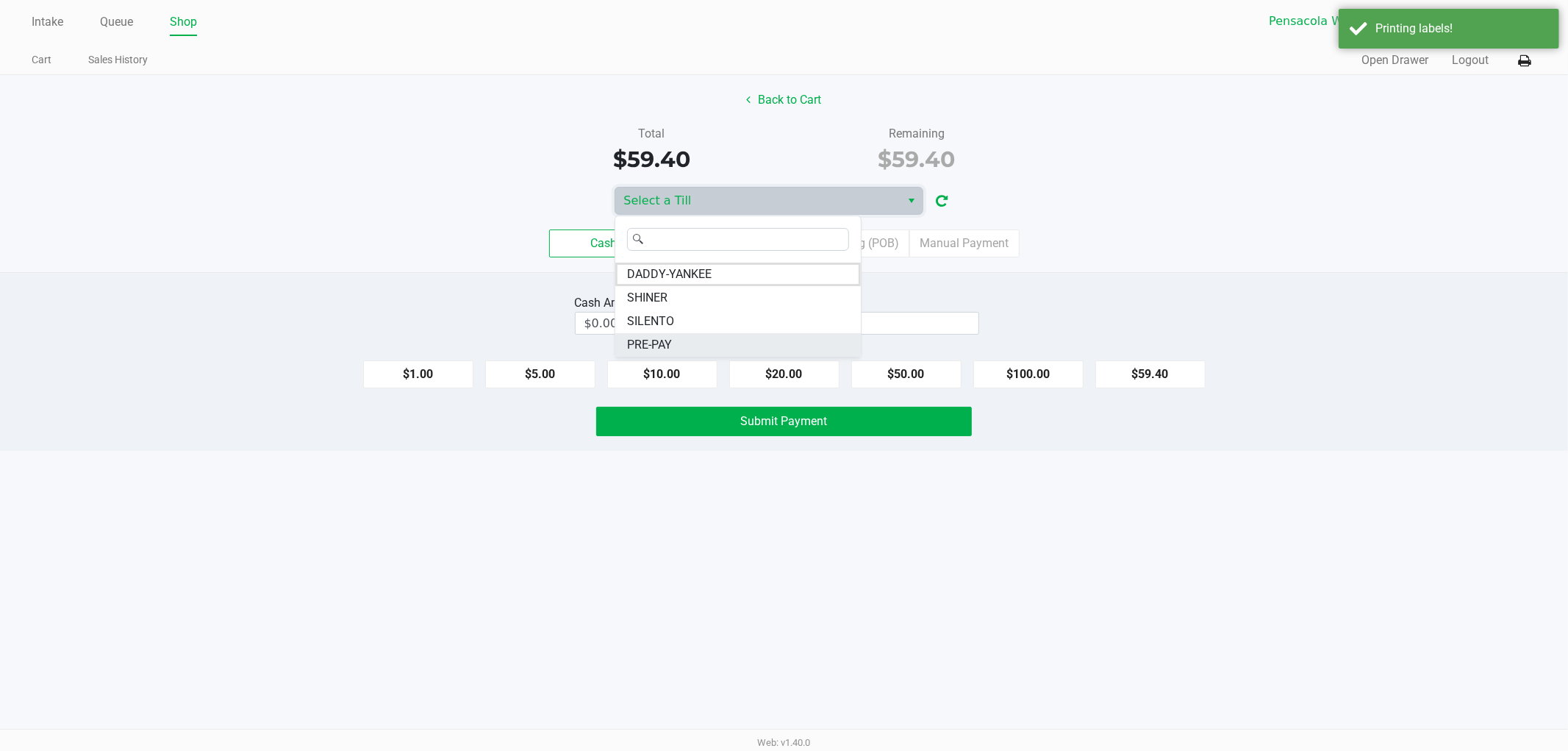
click at [644, 339] on span "PRE-PAY" at bounding box center [650, 345] width 45 height 17
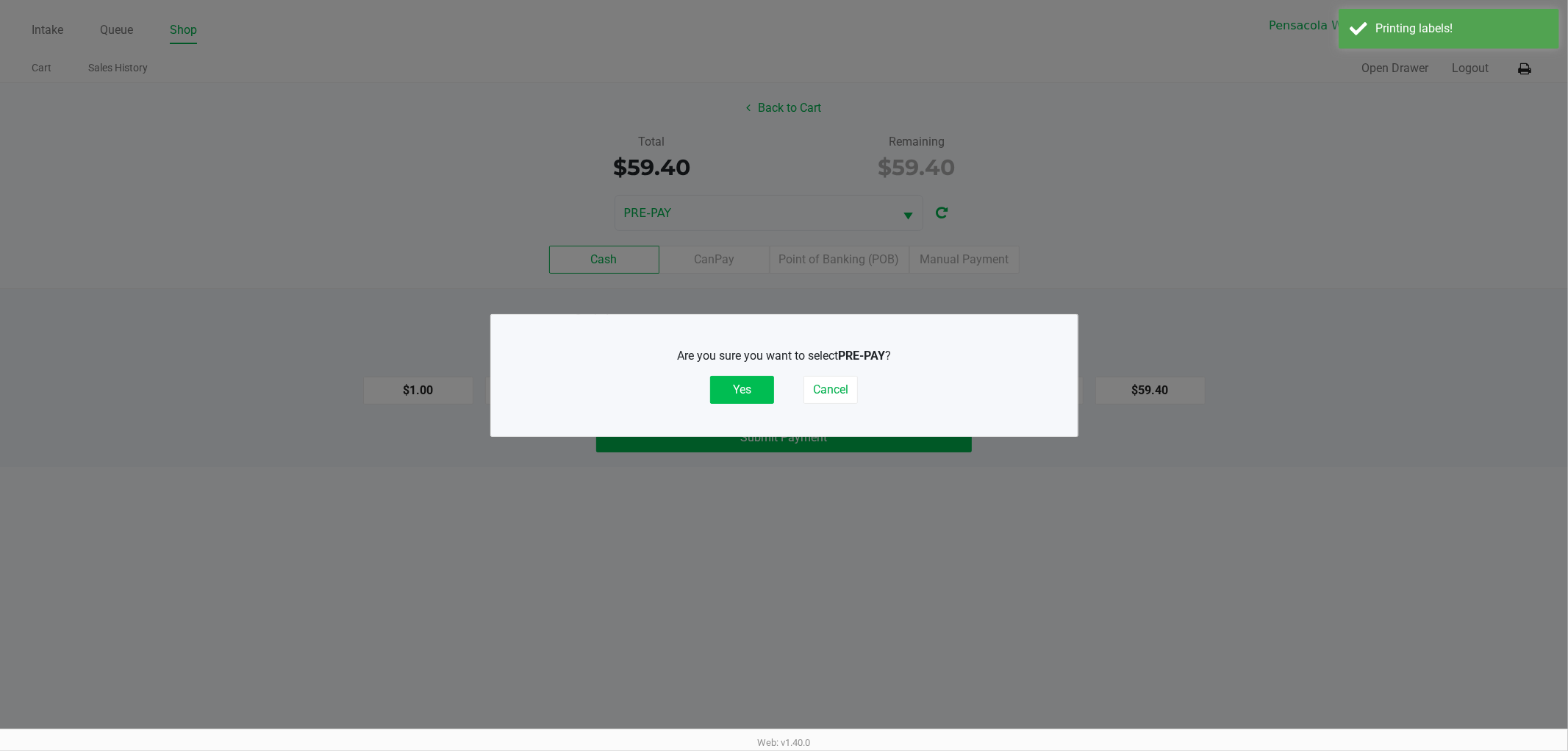
click at [764, 385] on button "Yes" at bounding box center [742, 389] width 64 height 28
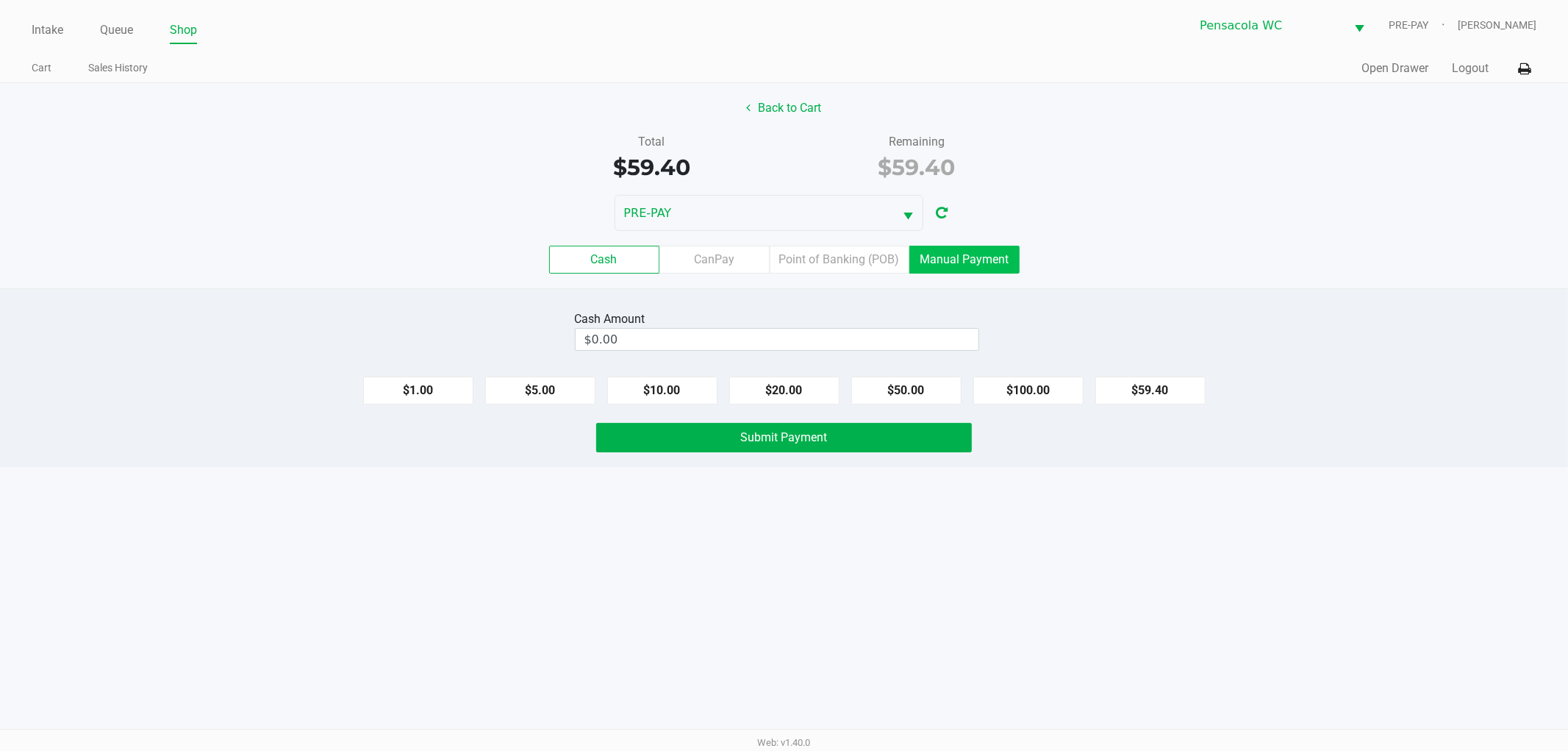
click at [939, 252] on label "Manual Payment" at bounding box center [964, 259] width 111 height 28
click at [0, 0] on 8 "Manual Payment" at bounding box center [0, 0] width 0 height 0
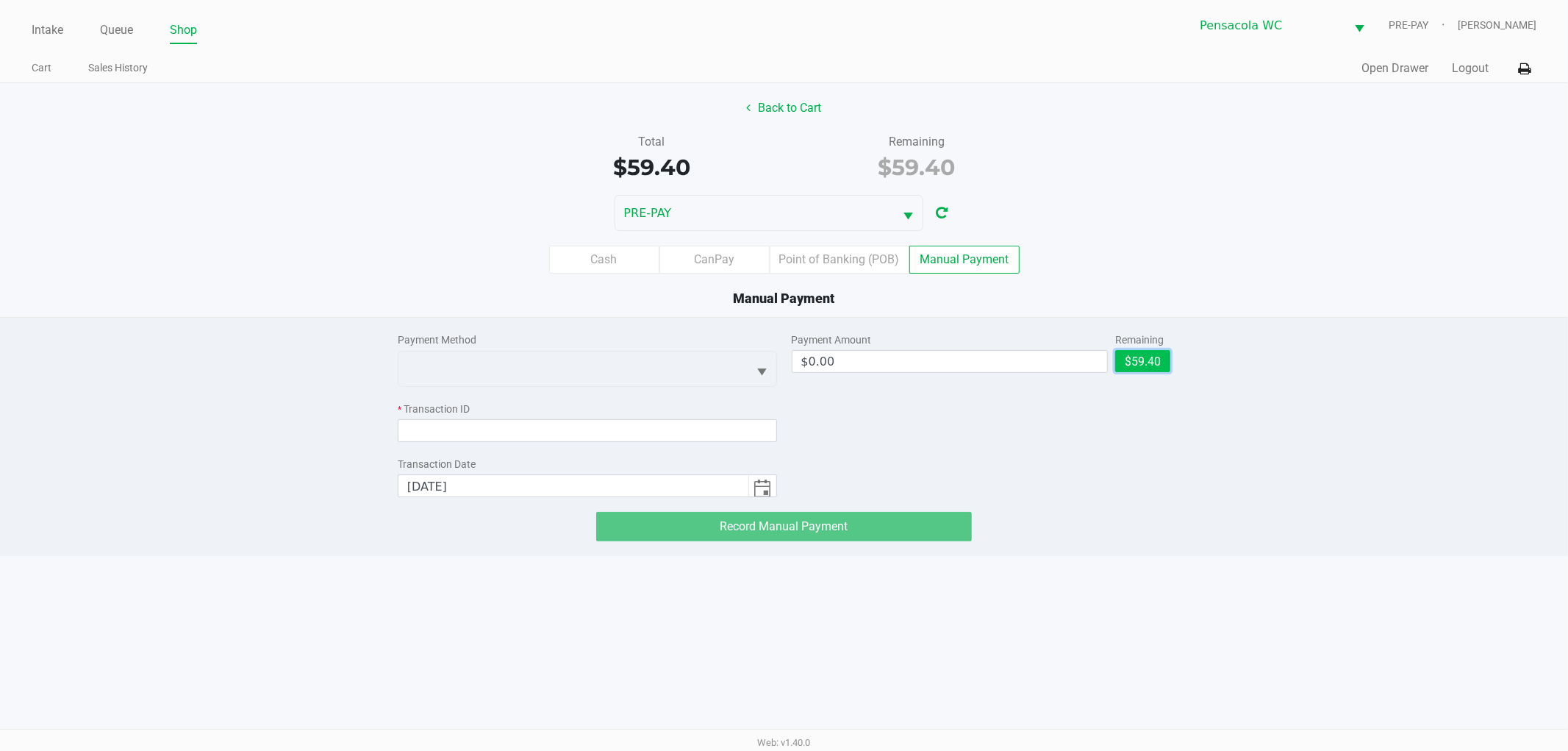
click at [1167, 363] on button "$59.40" at bounding box center [1142, 360] width 55 height 22
type input "$59.40"
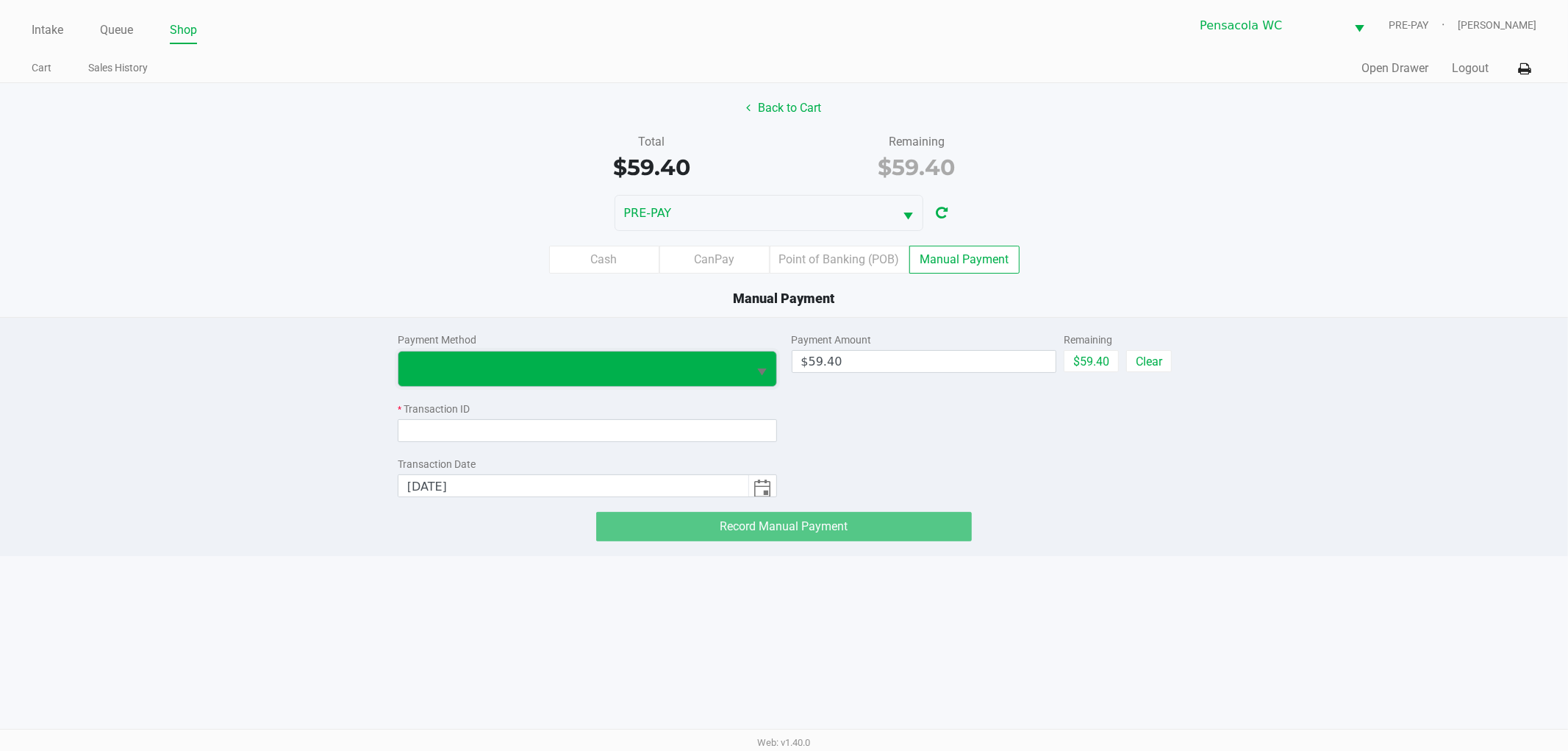
click at [681, 363] on span at bounding box center [573, 368] width 332 height 17
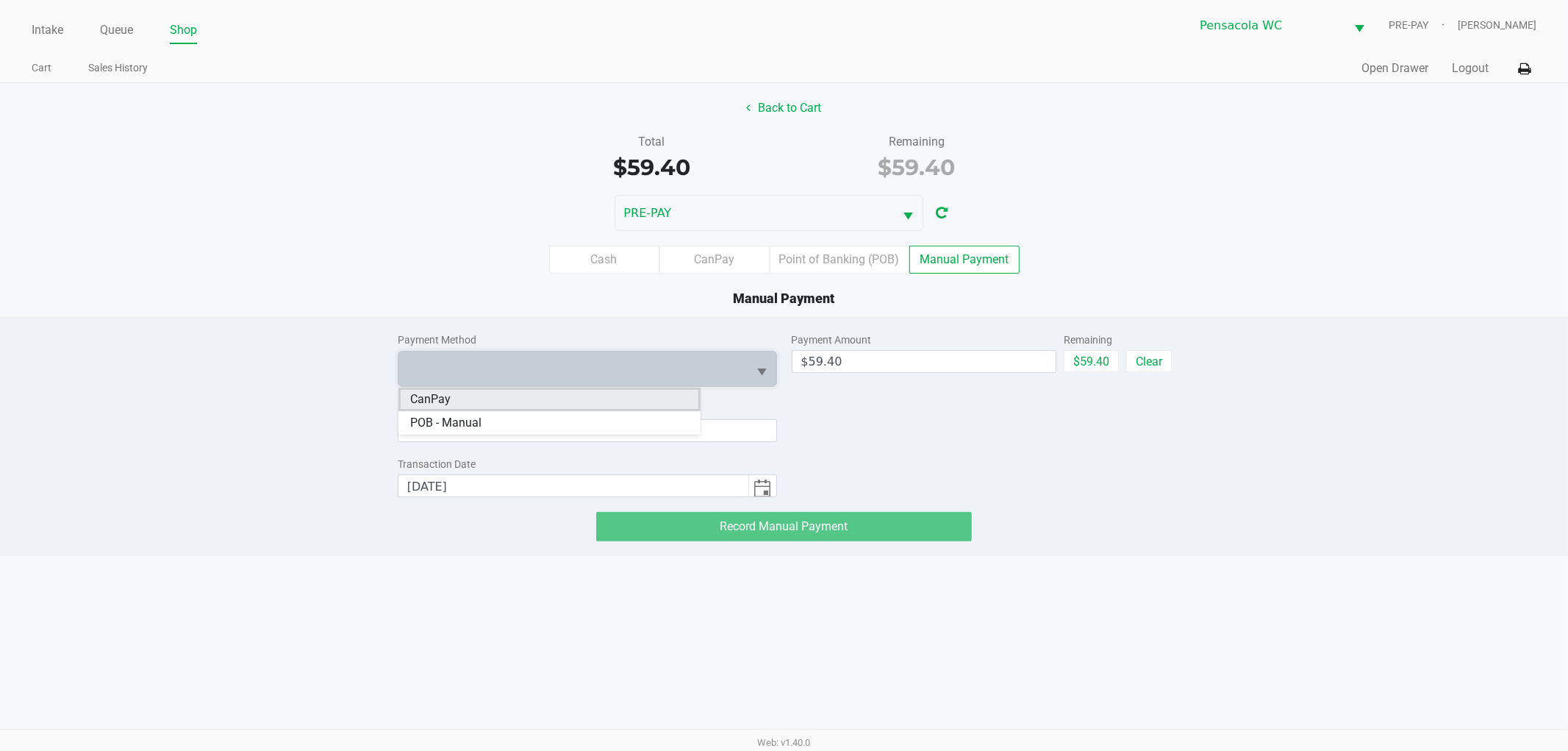
click at [465, 391] on li "CanPay" at bounding box center [550, 399] width 302 height 23
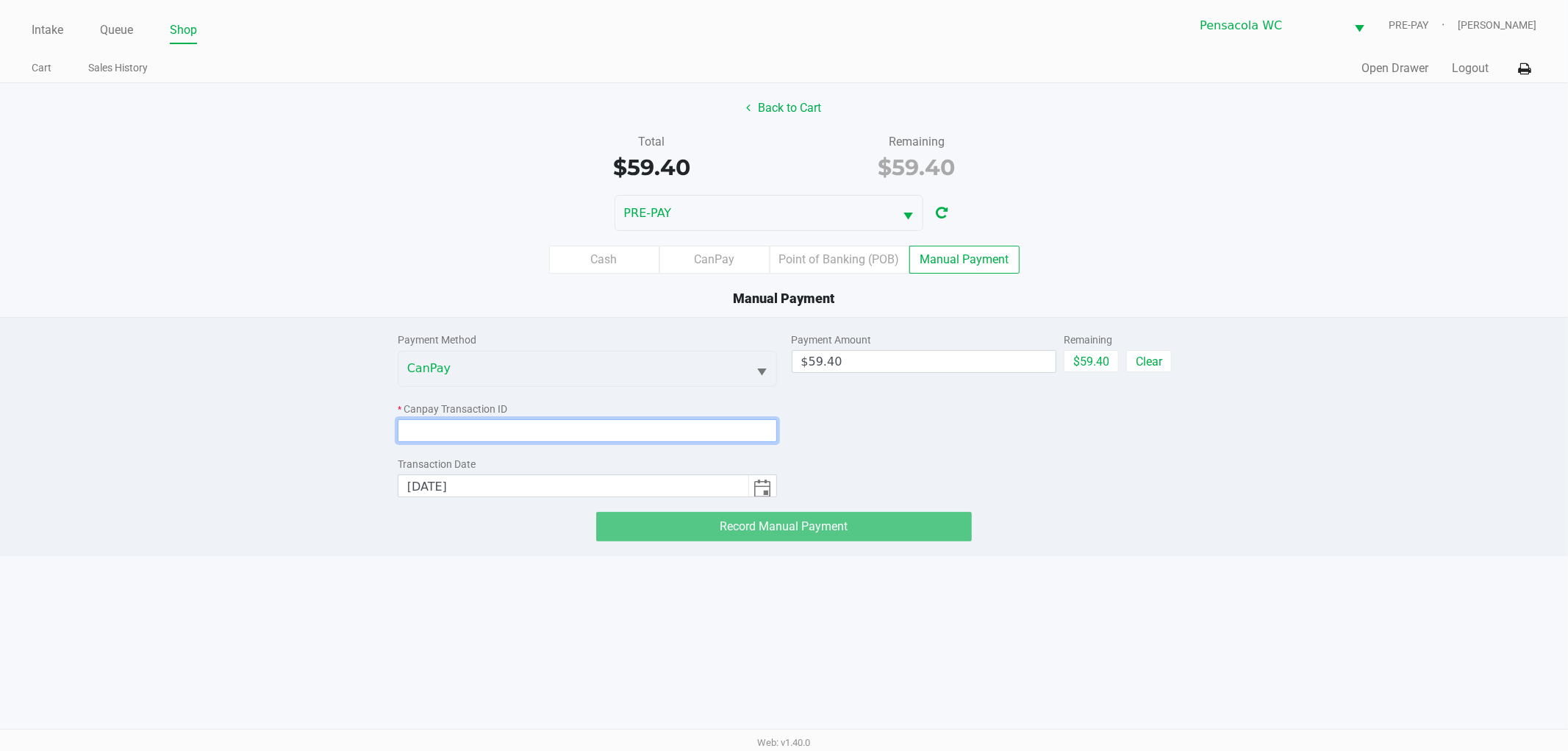
click at [542, 435] on input at bounding box center [587, 430] width 379 height 23
paste input "2IYA3I6ULU4I"
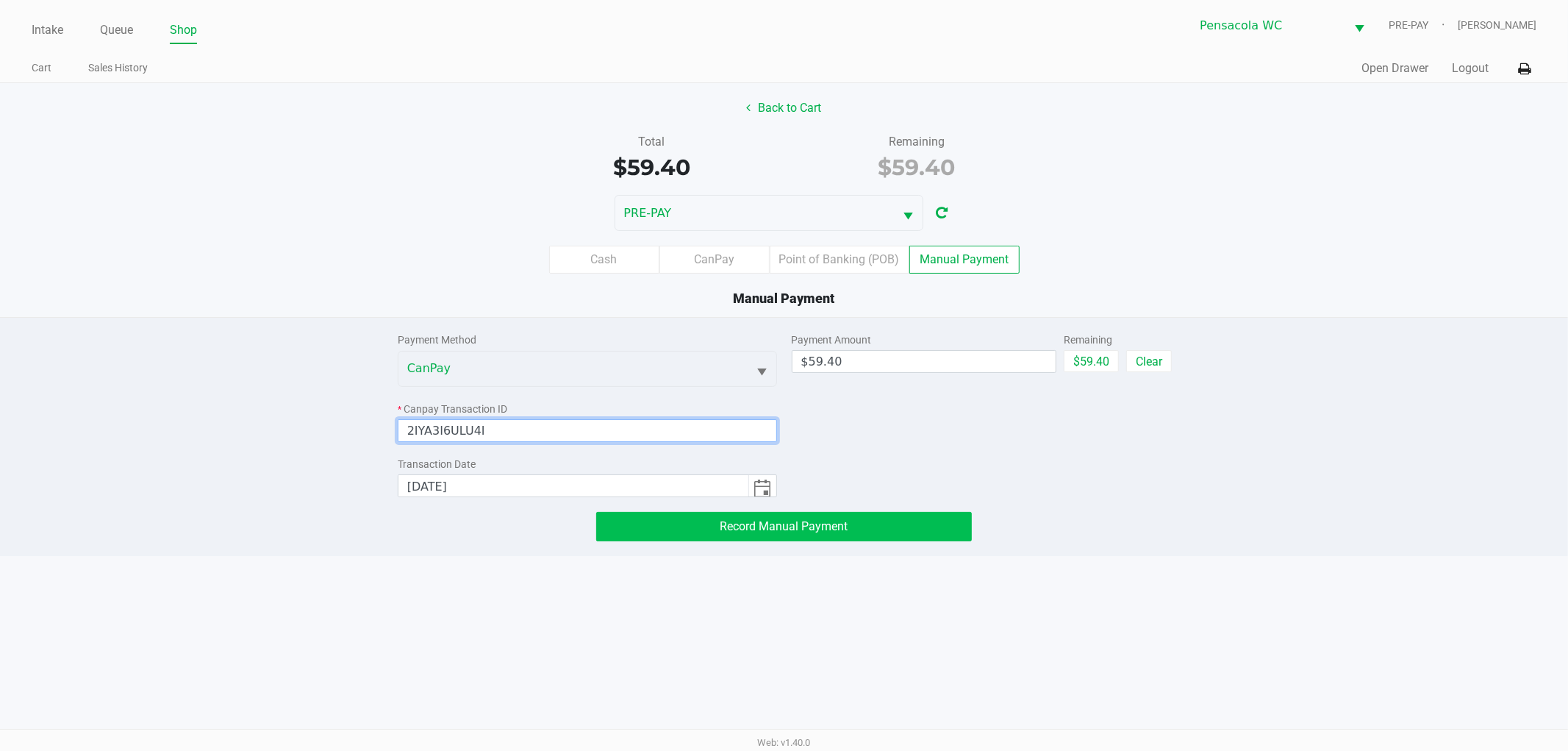
type input "2IYA3I6ULU4I"
click at [805, 535] on button "Record Manual Payment" at bounding box center [784, 526] width 375 height 29
